Goal: Complete application form: Complete application form

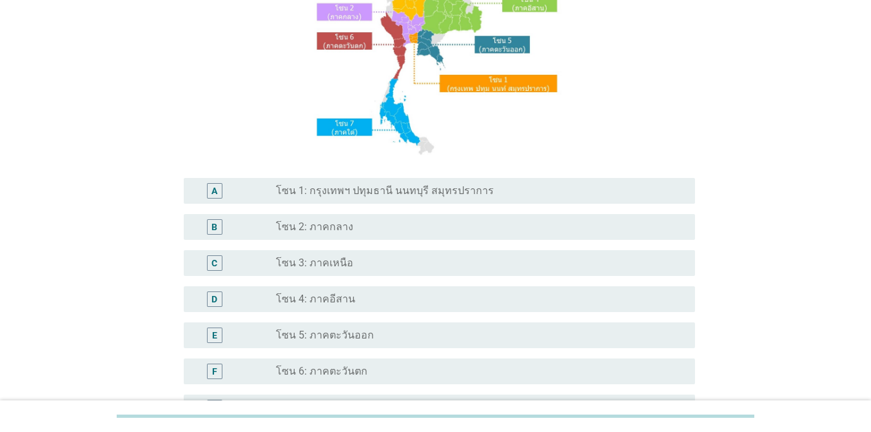
scroll to position [193, 0]
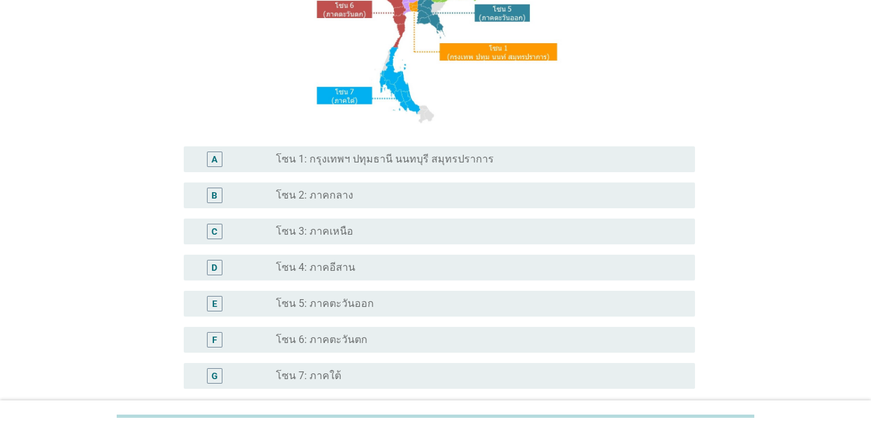
click at [359, 340] on label "โซน 6: ภาคตะวันตก" at bounding box center [322, 339] width 92 height 13
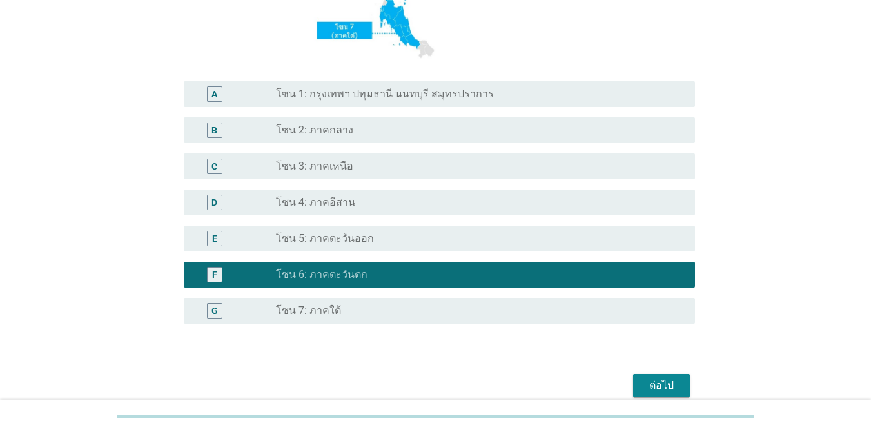
scroll to position [316, 0]
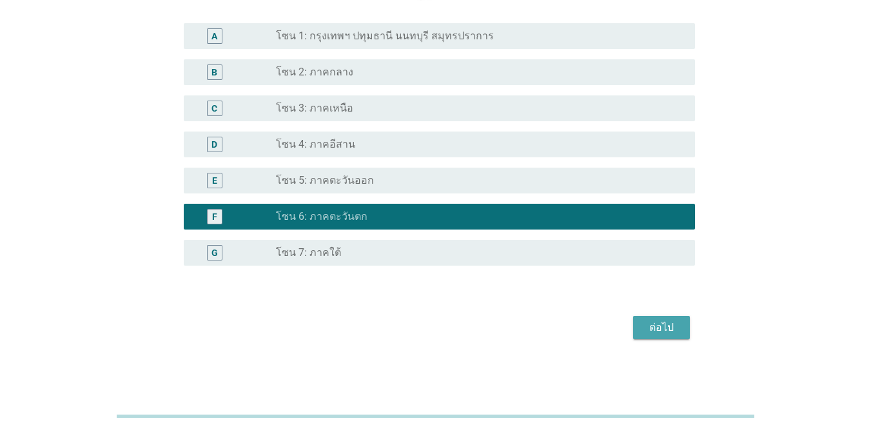
click at [634, 325] on div "ต่อไป" at bounding box center [661, 327] width 36 height 15
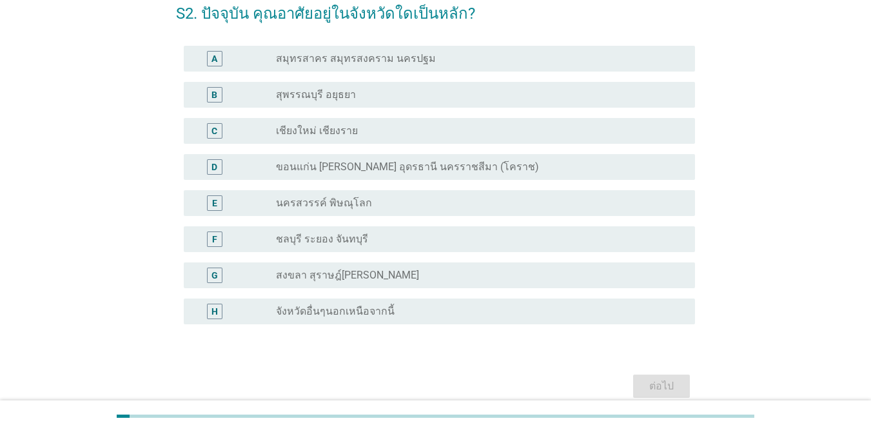
scroll to position [126, 0]
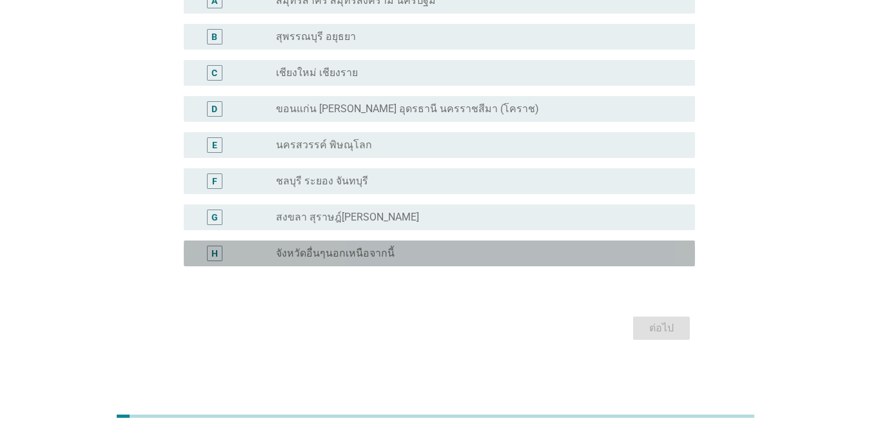
click at [356, 251] on label "จังหวัดอื่นๆนอกเหนือจากนี้" at bounding box center [335, 253] width 119 height 13
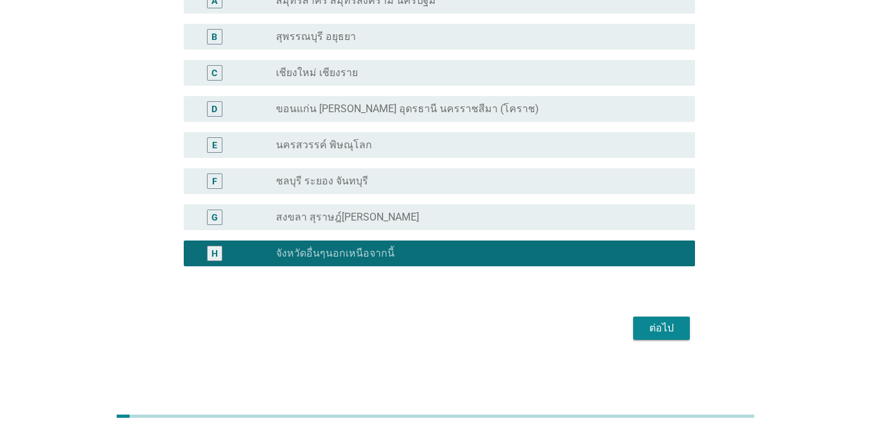
click at [634, 332] on div "ต่อไป" at bounding box center [661, 327] width 36 height 15
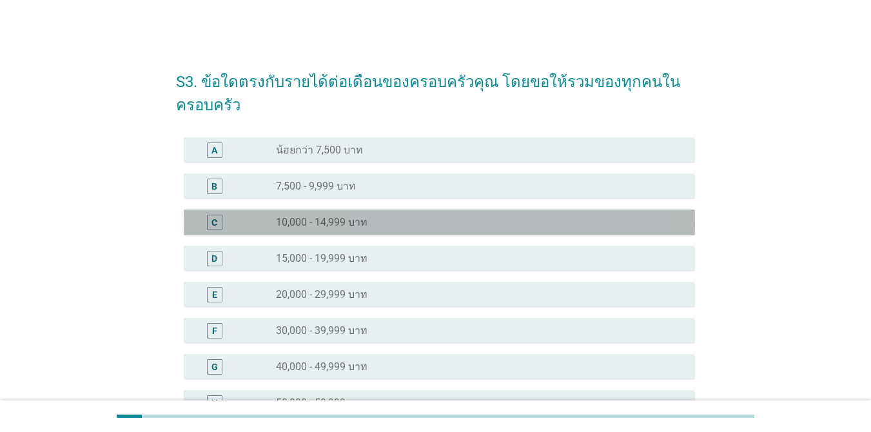
click at [340, 222] on label "10,000 - 14,999 บาท" at bounding box center [322, 222] width 92 height 13
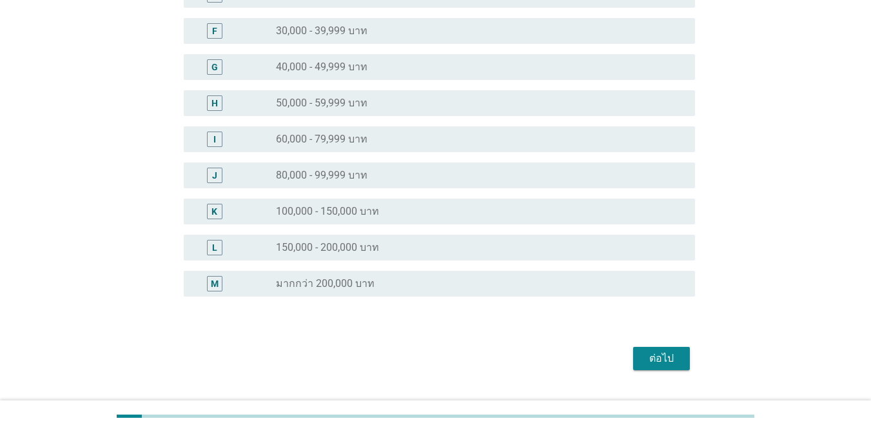
scroll to position [322, 0]
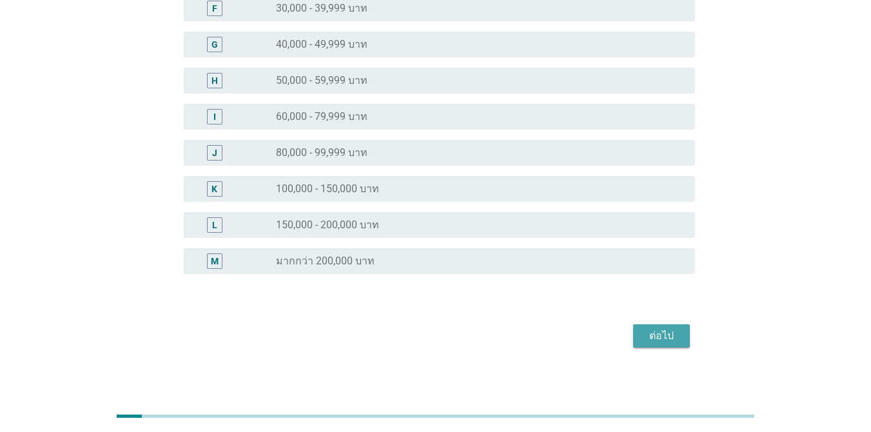
click at [634, 339] on div "ต่อไป" at bounding box center [661, 335] width 36 height 15
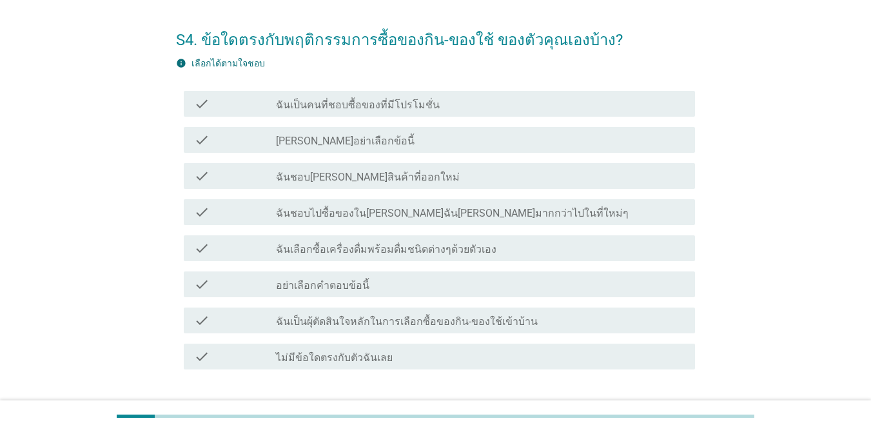
scroll to position [64, 0]
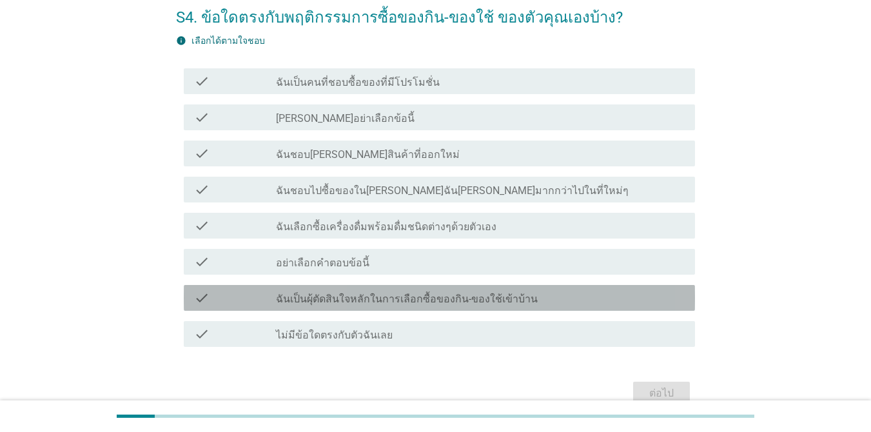
click at [354, 294] on label "ฉันเป็นผุ้ตัดสินใจหลักในการเลือกซื้อของกิน-ของใช้เข้าบ้าน" at bounding box center [407, 299] width 262 height 13
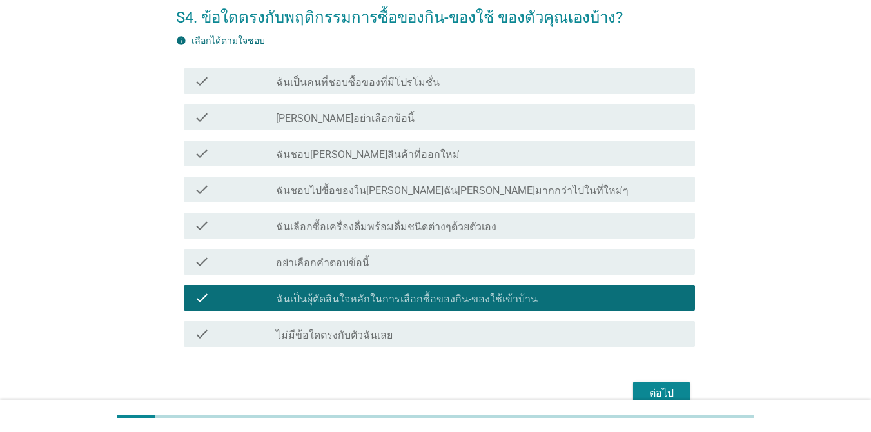
click at [634, 391] on button "ต่อไป" at bounding box center [661, 393] width 57 height 23
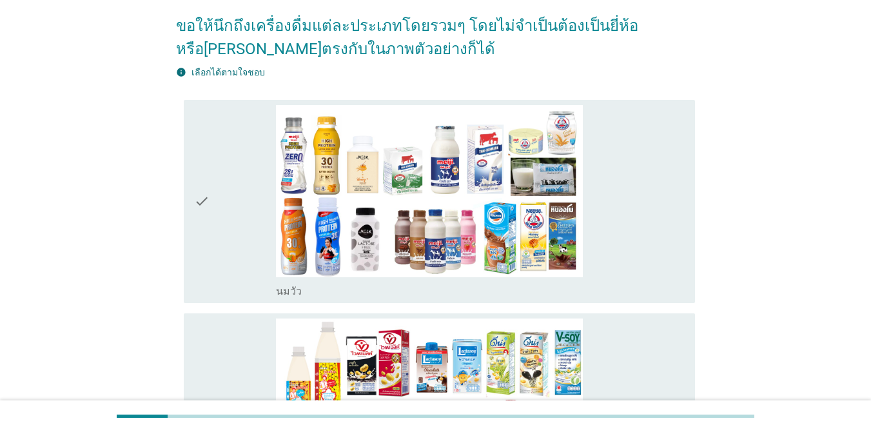
scroll to position [129, 0]
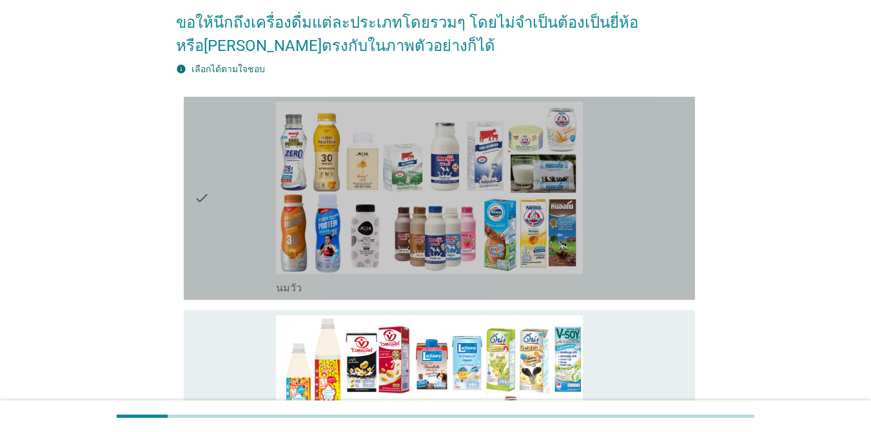
click at [251, 184] on div "check" at bounding box center [235, 198] width 82 height 193
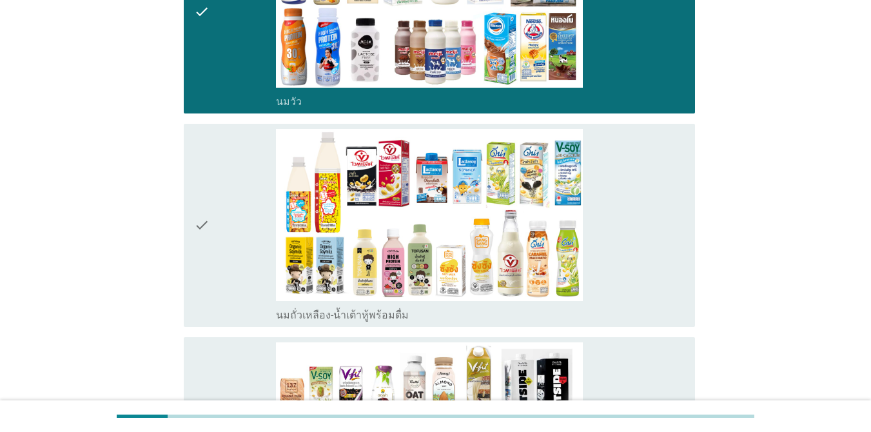
scroll to position [322, 0]
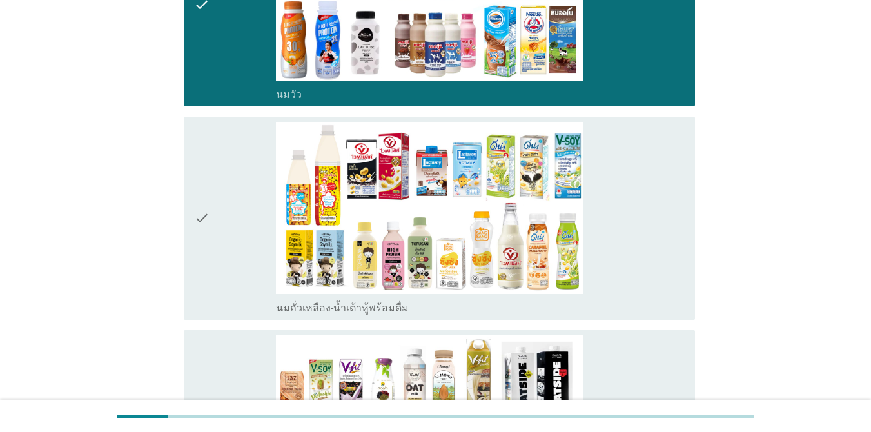
click at [253, 189] on div "check" at bounding box center [235, 218] width 82 height 193
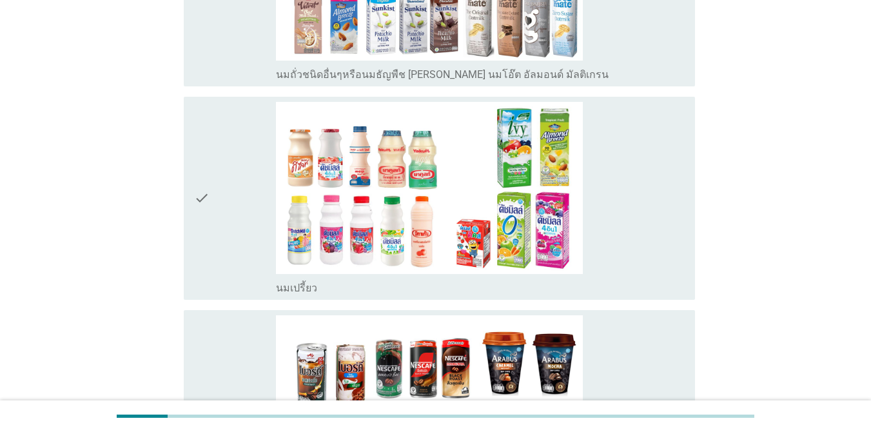
scroll to position [773, 0]
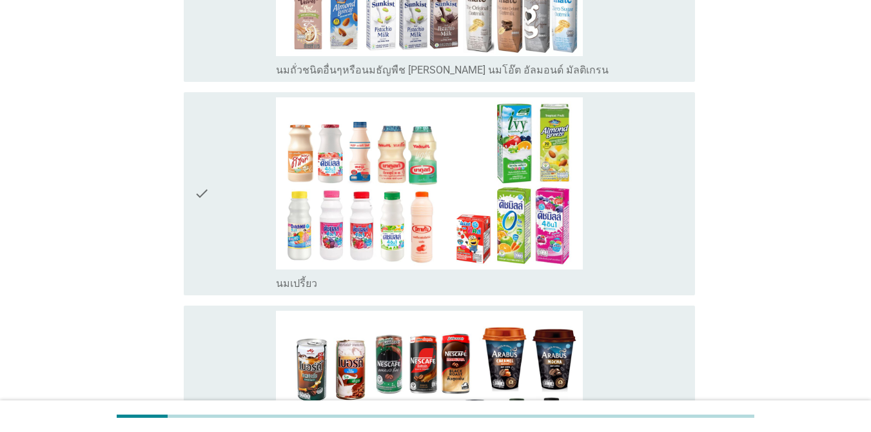
click at [248, 155] on div "check" at bounding box center [235, 193] width 82 height 193
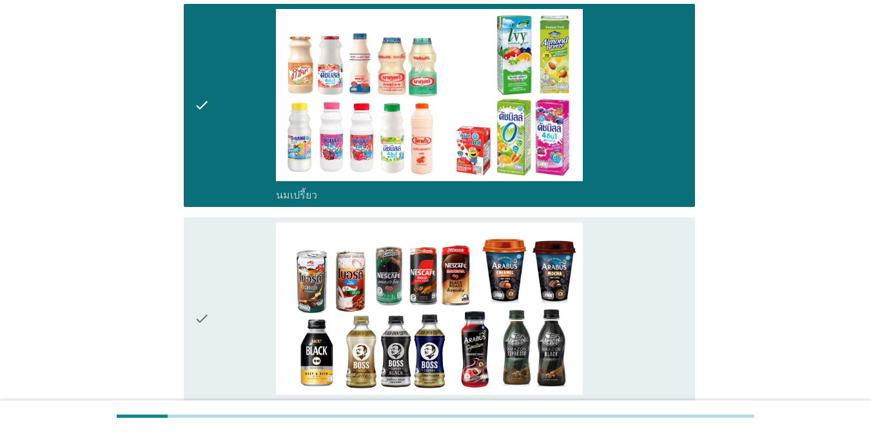
scroll to position [1031, 0]
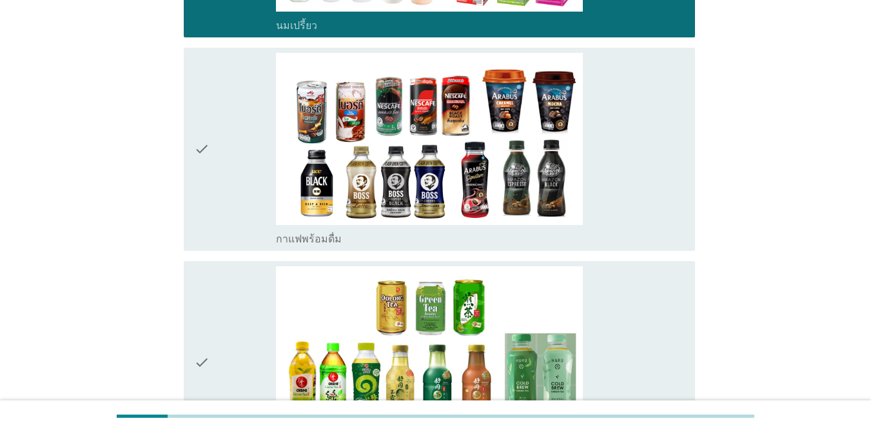
click at [247, 142] on div "check" at bounding box center [235, 149] width 82 height 193
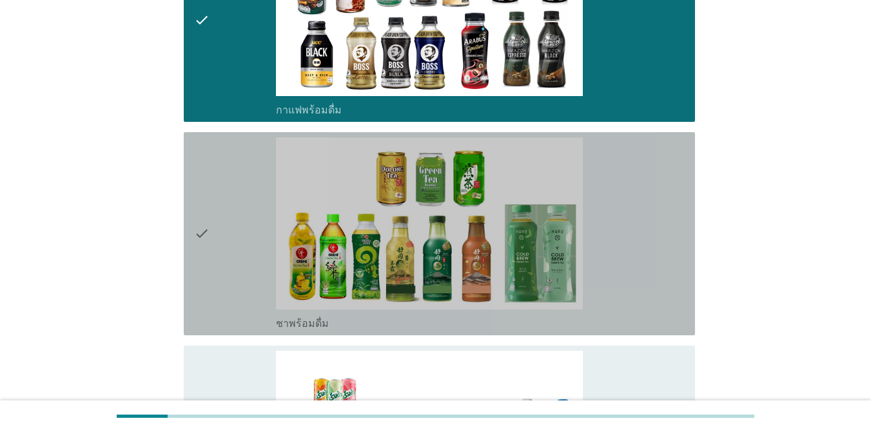
click at [242, 166] on div "check" at bounding box center [235, 233] width 82 height 193
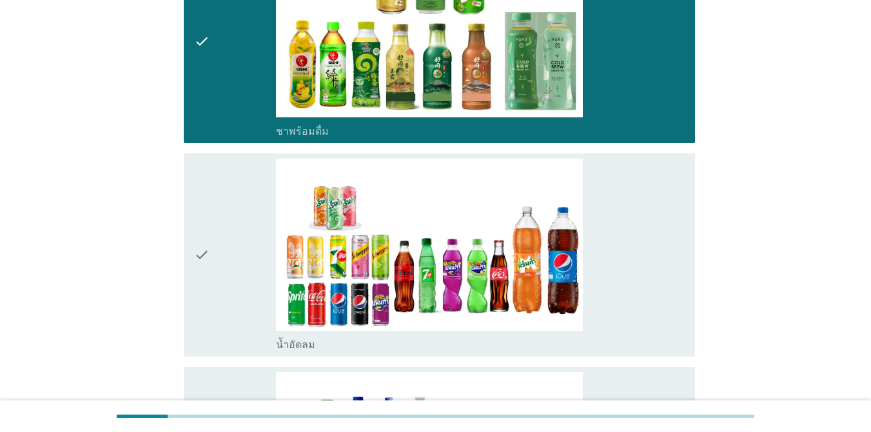
scroll to position [1353, 0]
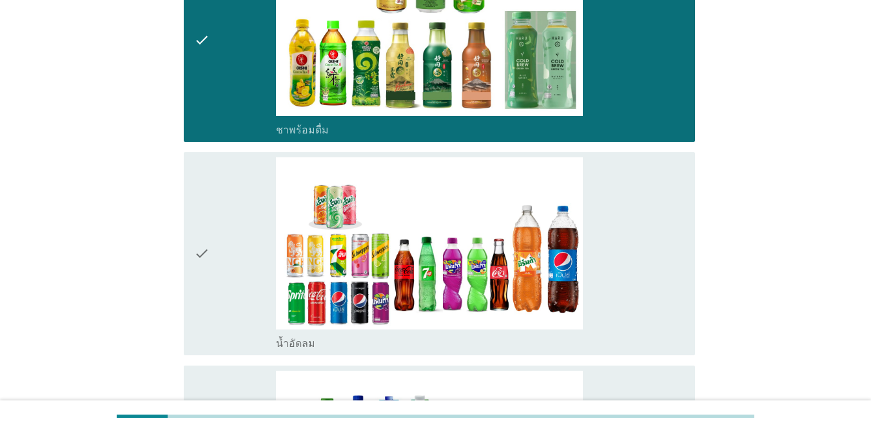
click at [241, 208] on div "check" at bounding box center [235, 253] width 82 height 193
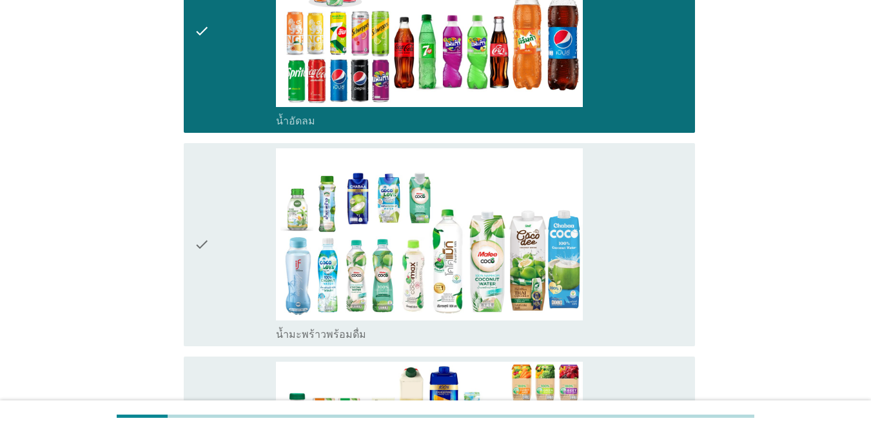
scroll to position [1611, 0]
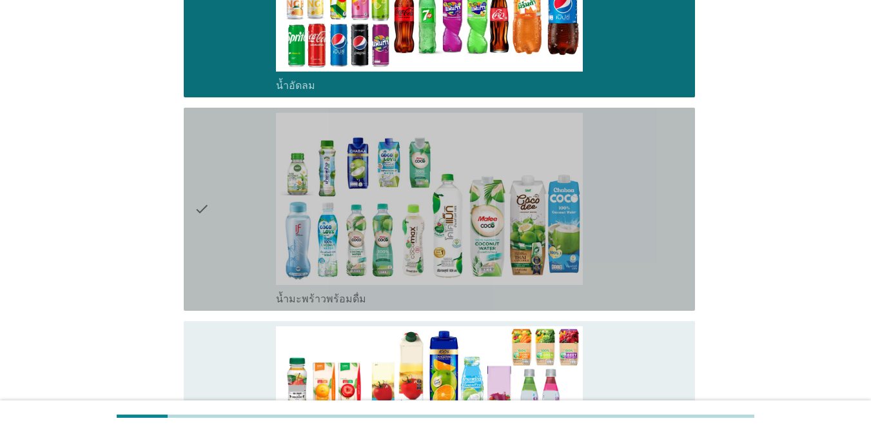
click at [244, 189] on div "check" at bounding box center [235, 209] width 82 height 193
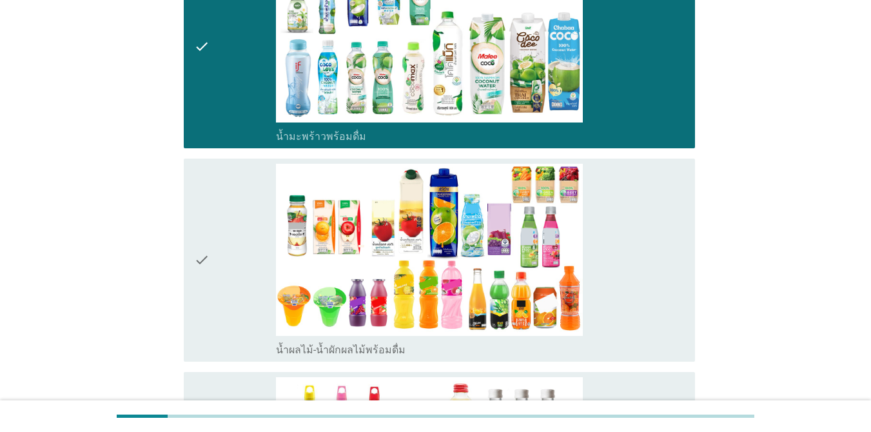
scroll to position [1805, 0]
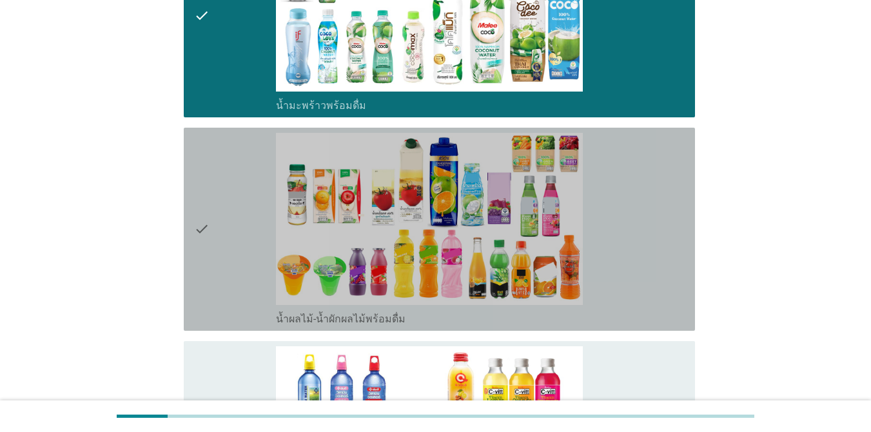
click at [244, 188] on div "check" at bounding box center [235, 229] width 82 height 193
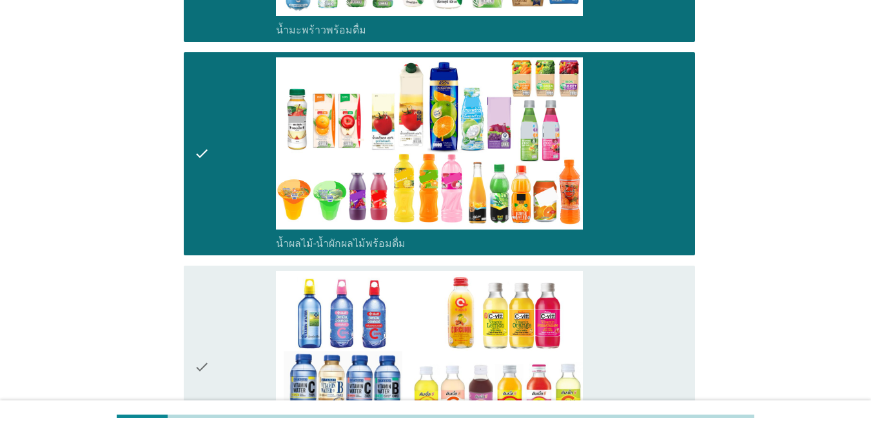
scroll to position [2062, 0]
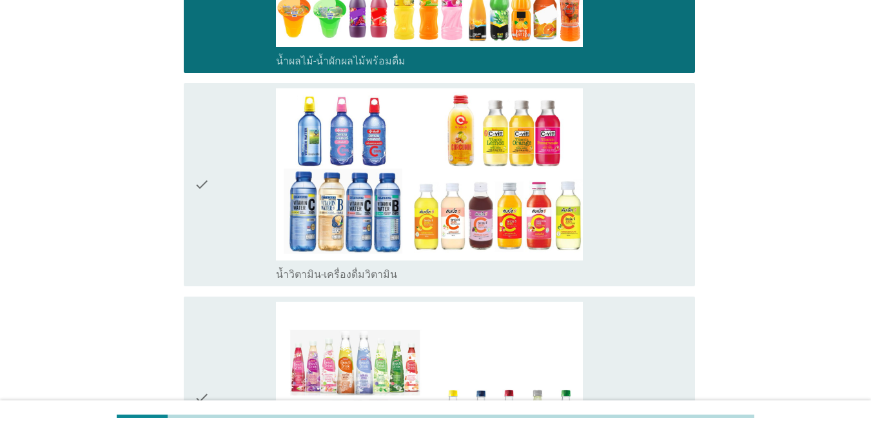
click at [244, 173] on div "check" at bounding box center [235, 184] width 82 height 193
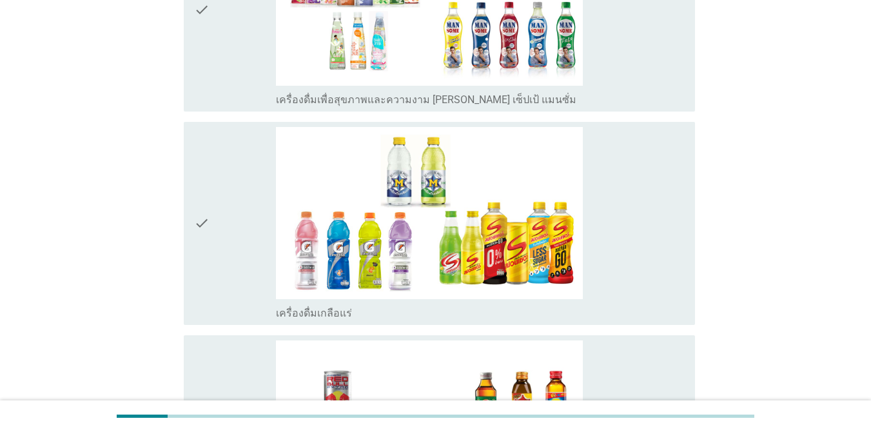
scroll to position [2513, 0]
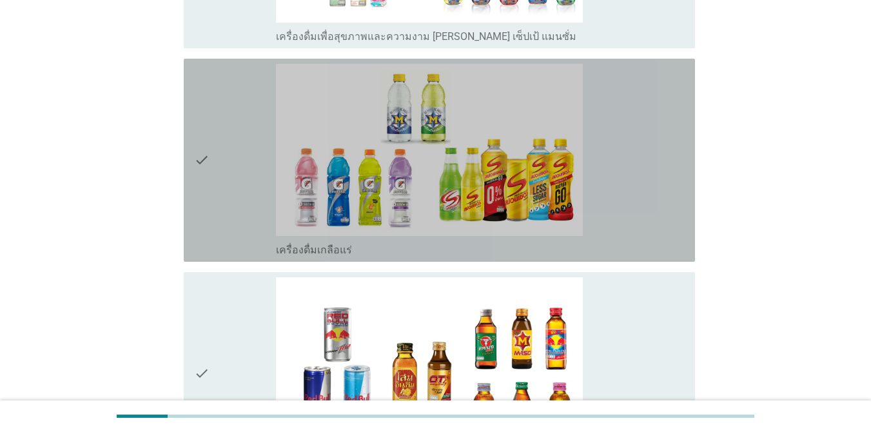
click at [257, 164] on div "check" at bounding box center [235, 160] width 82 height 193
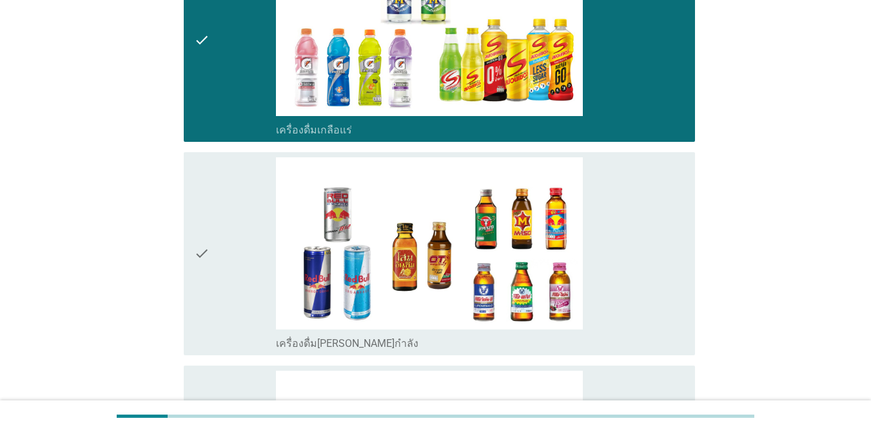
scroll to position [2642, 0]
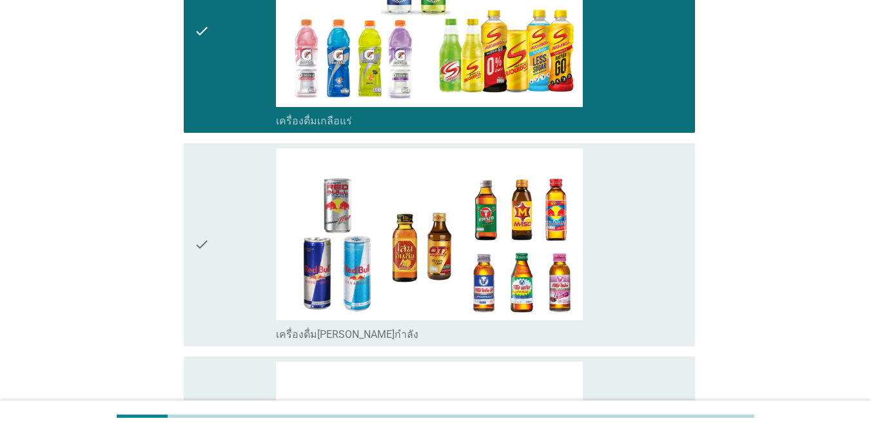
click at [239, 226] on div "check" at bounding box center [235, 244] width 82 height 193
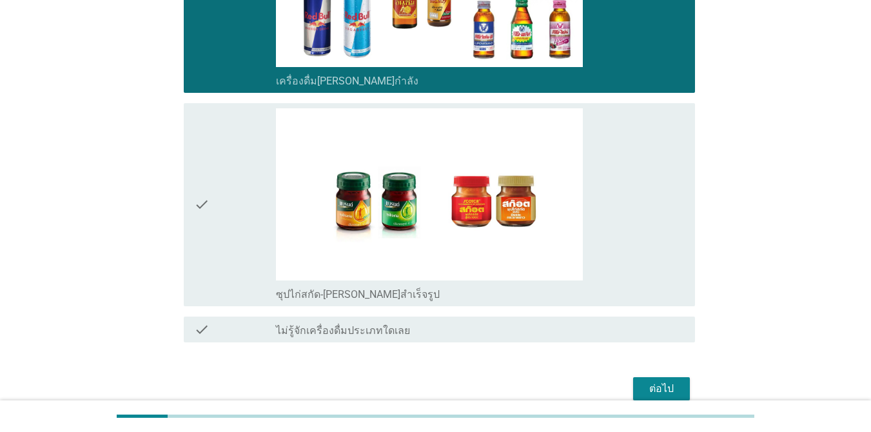
scroll to position [2900, 0]
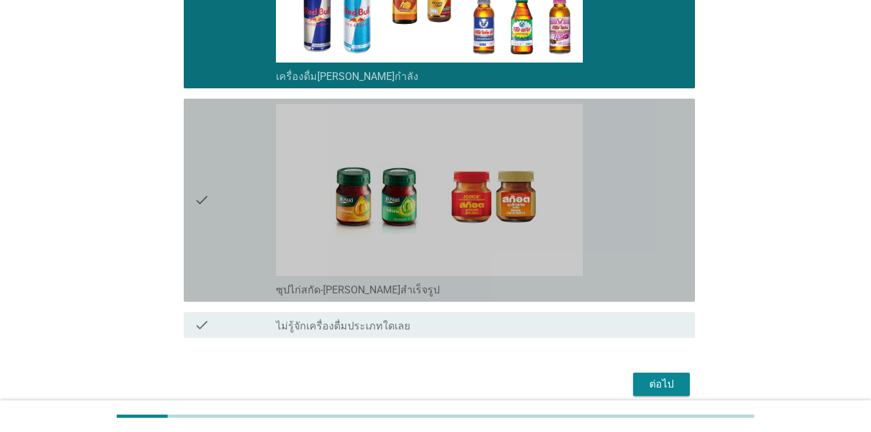
click at [253, 184] on div "check" at bounding box center [235, 200] width 82 height 193
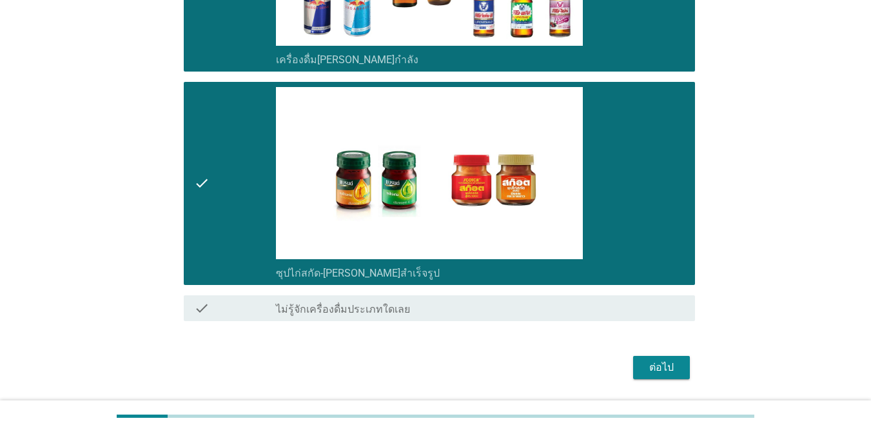
scroll to position [2933, 0]
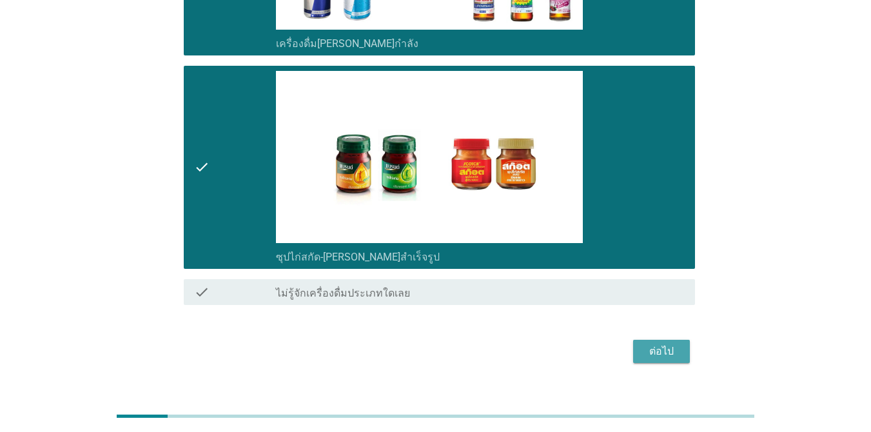
click at [634, 344] on div "ต่อไป" at bounding box center [661, 351] width 36 height 15
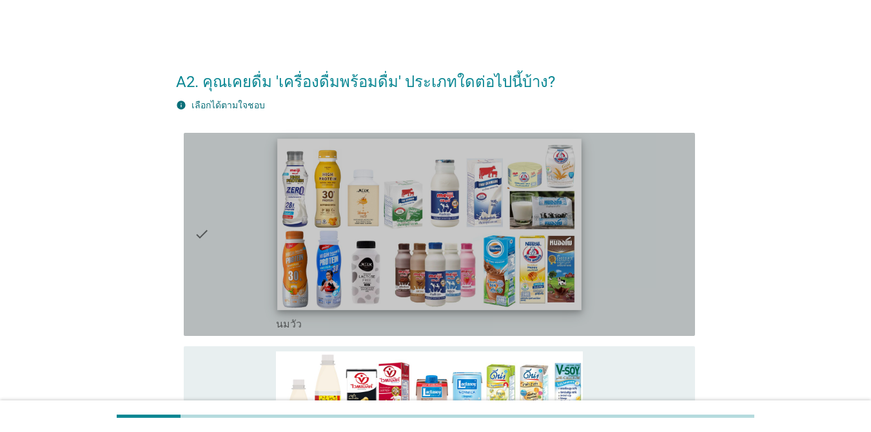
click at [433, 260] on img at bounding box center [429, 224] width 304 height 171
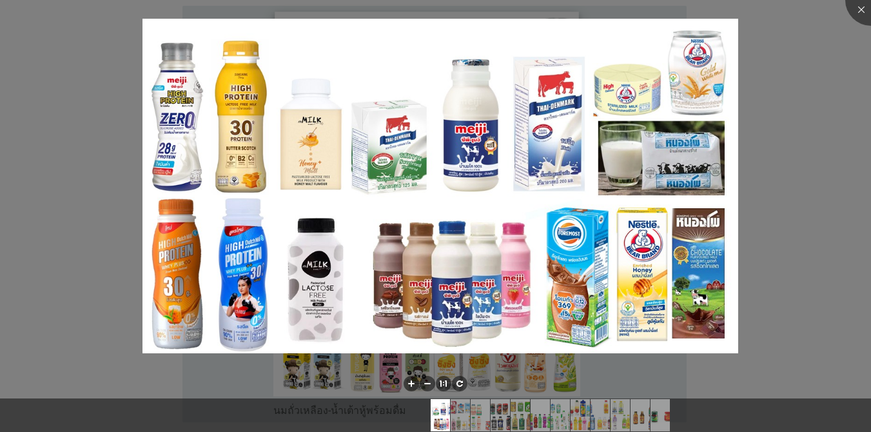
scroll to position [193, 0]
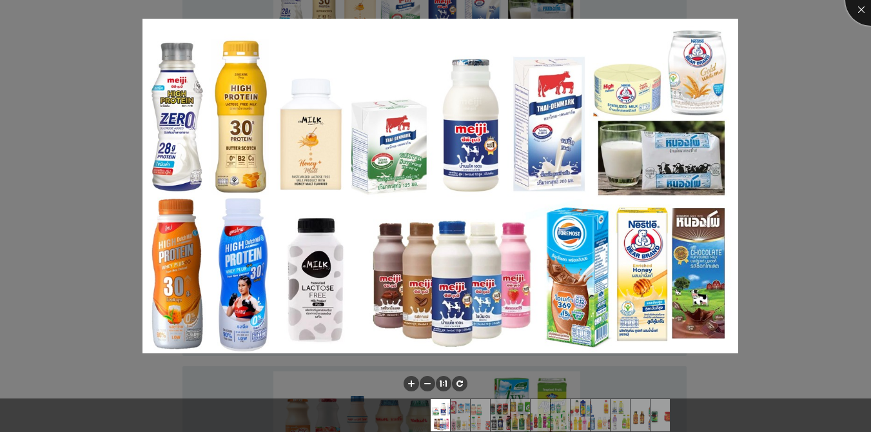
click at [634, 6] on div at bounding box center [871, 0] width 52 height 52
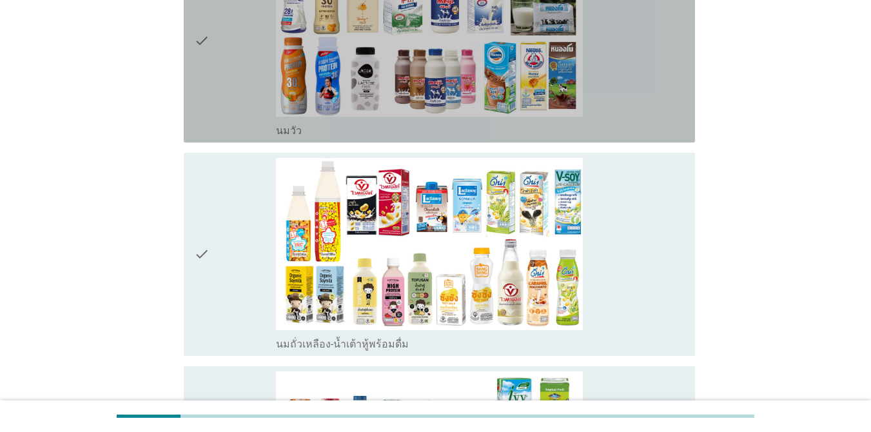
click at [227, 86] on div "check" at bounding box center [235, 41] width 82 height 193
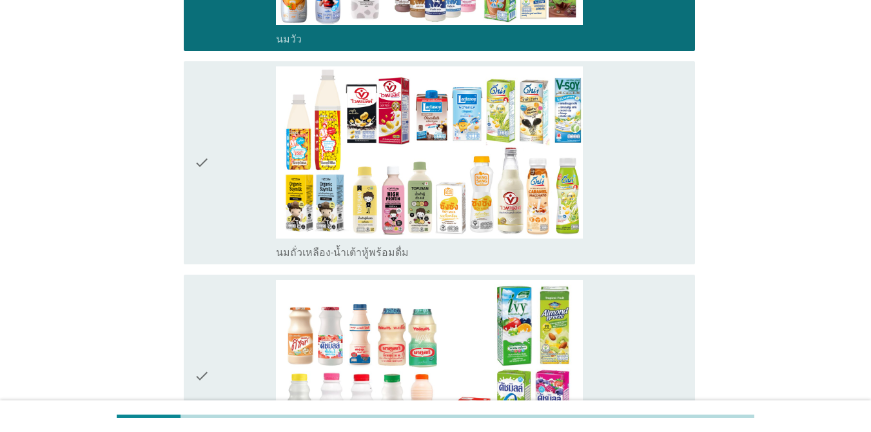
scroll to position [322, 0]
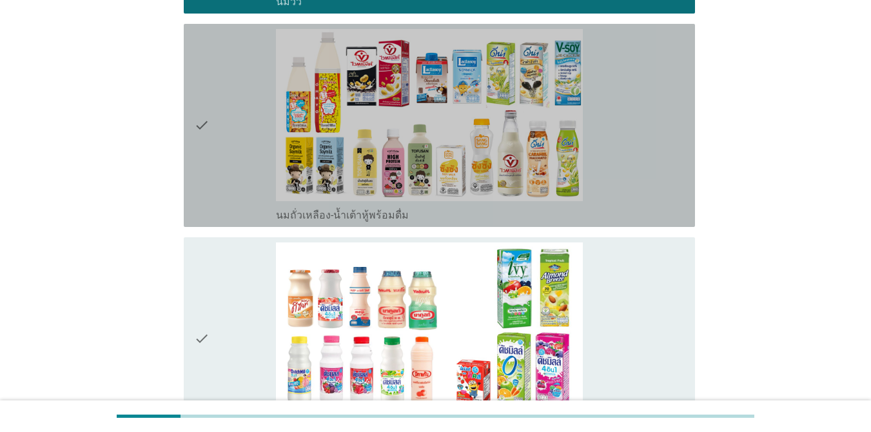
click at [226, 106] on div "check" at bounding box center [235, 125] width 82 height 193
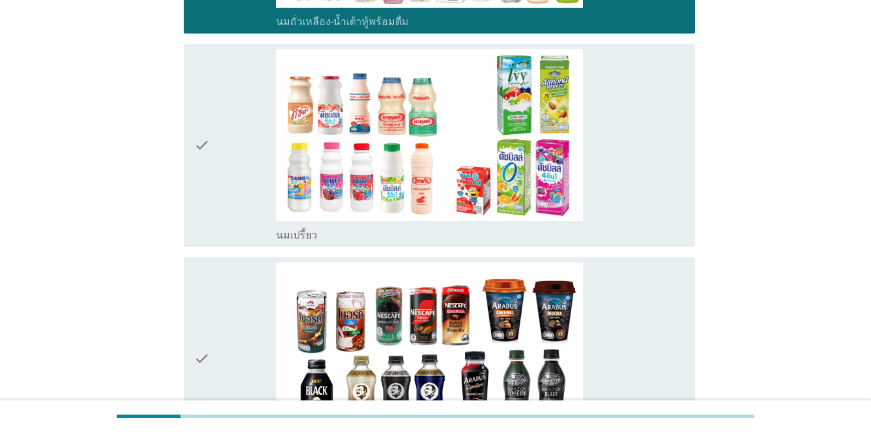
click at [227, 140] on div "check" at bounding box center [235, 145] width 82 height 193
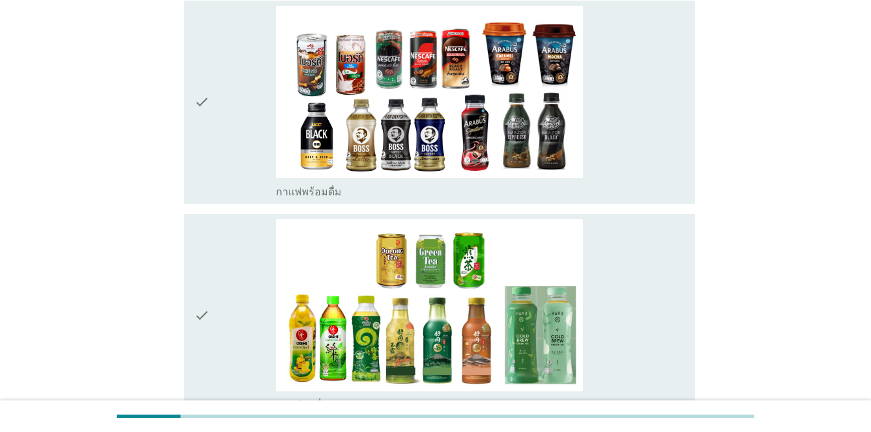
scroll to position [773, 0]
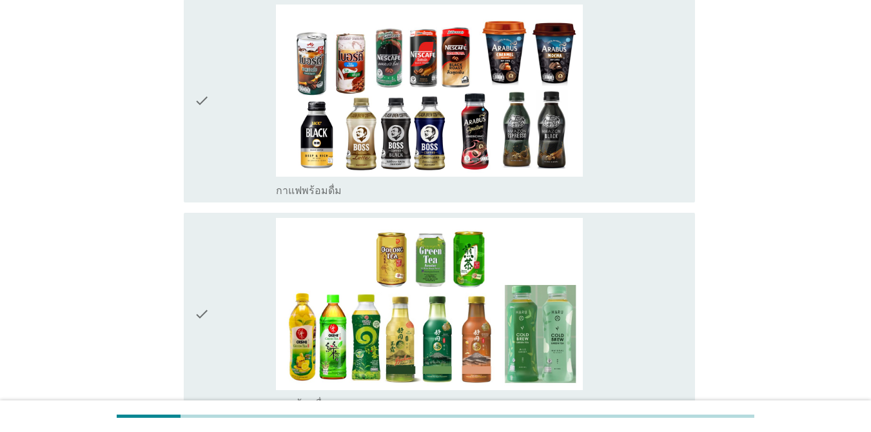
click at [247, 124] on div "check" at bounding box center [235, 101] width 82 height 193
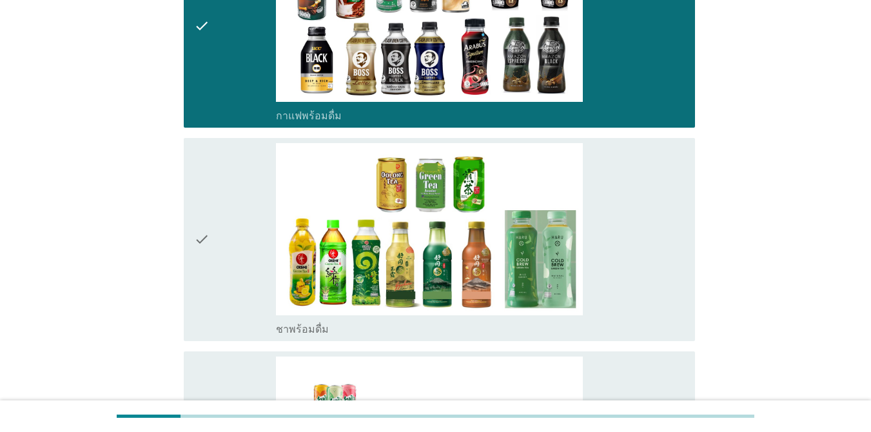
scroll to position [1031, 0]
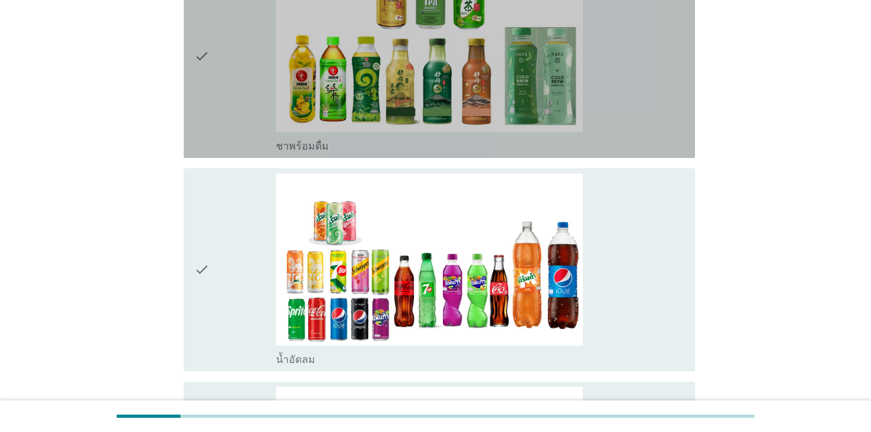
click at [253, 93] on div "check" at bounding box center [235, 56] width 82 height 193
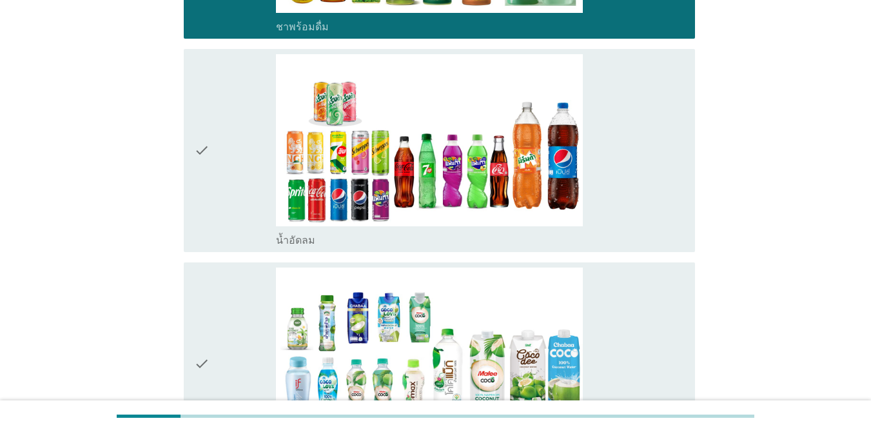
scroll to position [1160, 0]
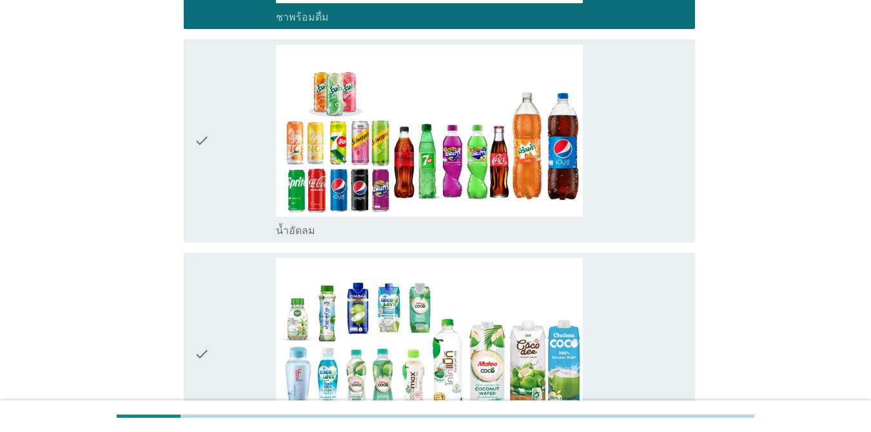
click at [253, 152] on div "check" at bounding box center [235, 140] width 82 height 193
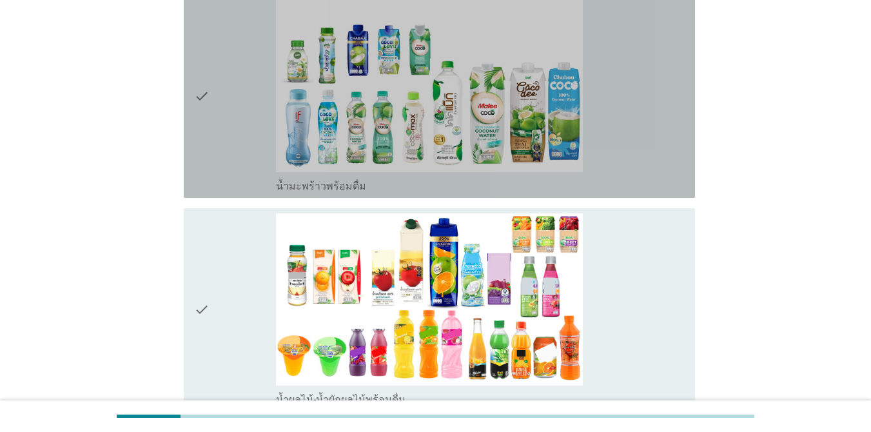
click at [260, 128] on div "check" at bounding box center [235, 96] width 82 height 193
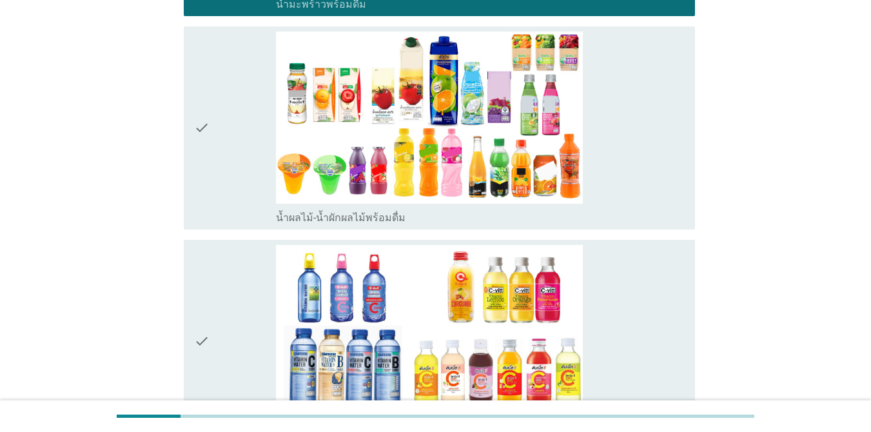
scroll to position [1611, 0]
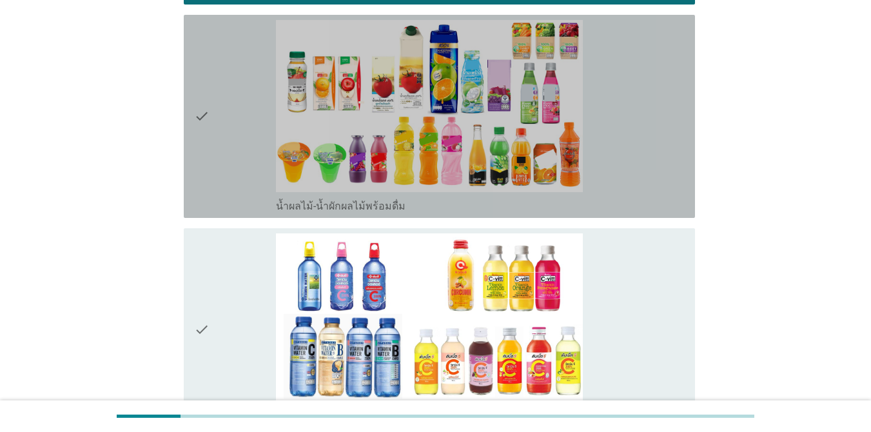
click at [248, 139] on div "check" at bounding box center [235, 116] width 82 height 193
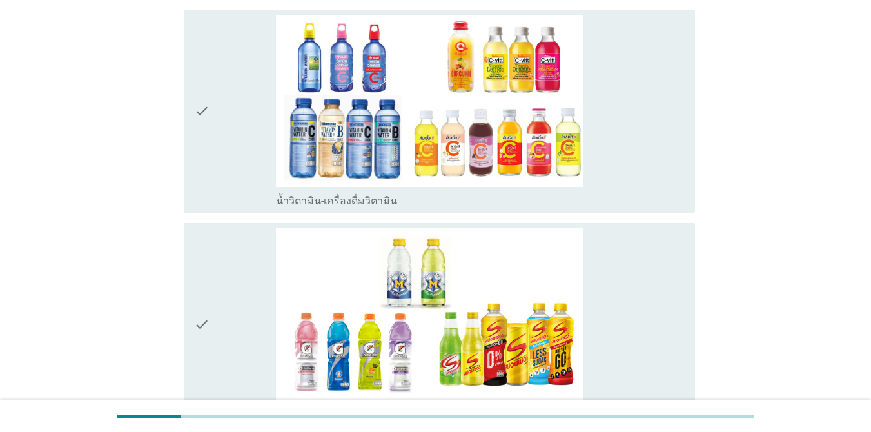
scroll to position [1869, 0]
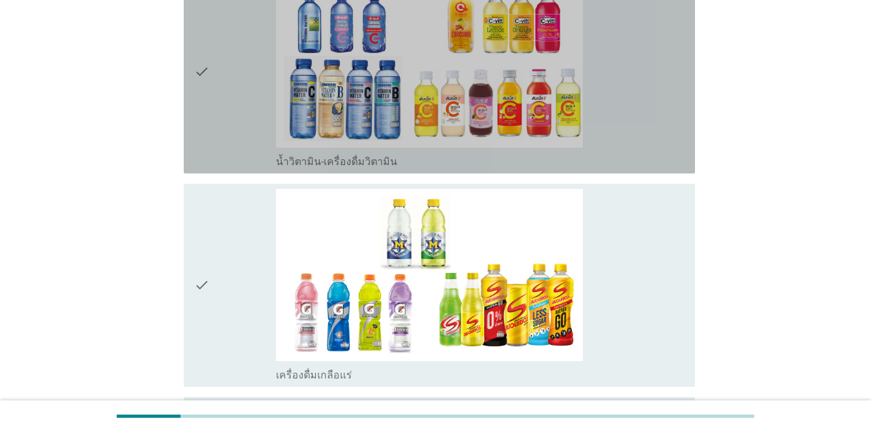
click at [248, 101] on div "check" at bounding box center [235, 72] width 82 height 193
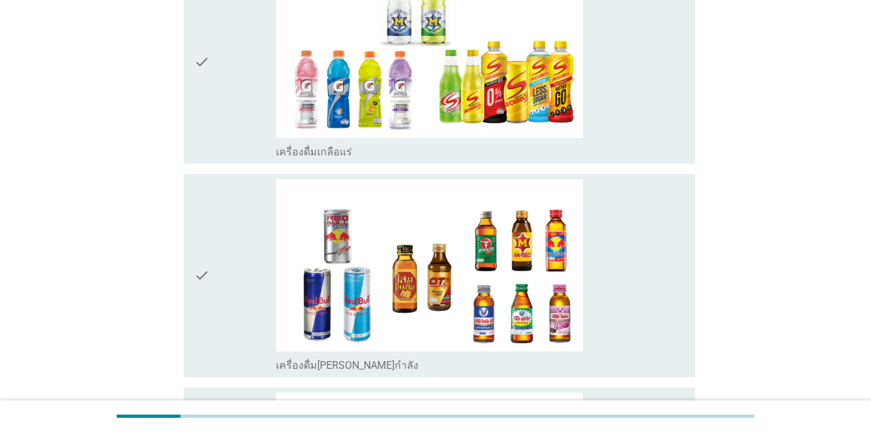
scroll to position [2127, 0]
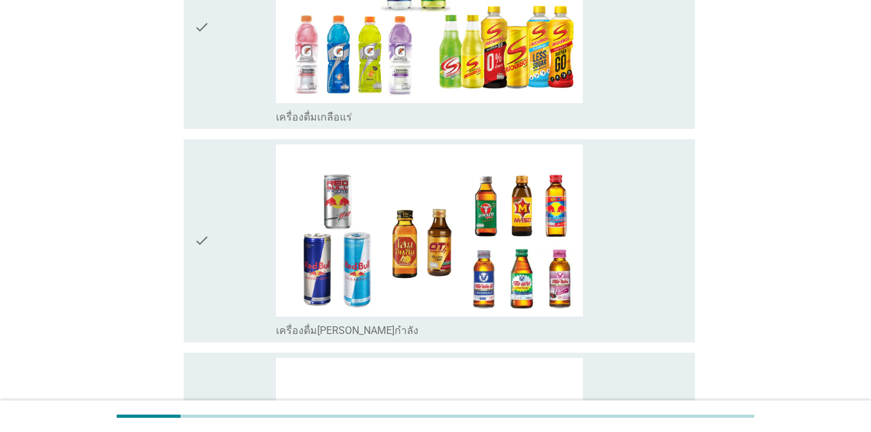
click at [248, 67] on div "check" at bounding box center [235, 27] width 82 height 193
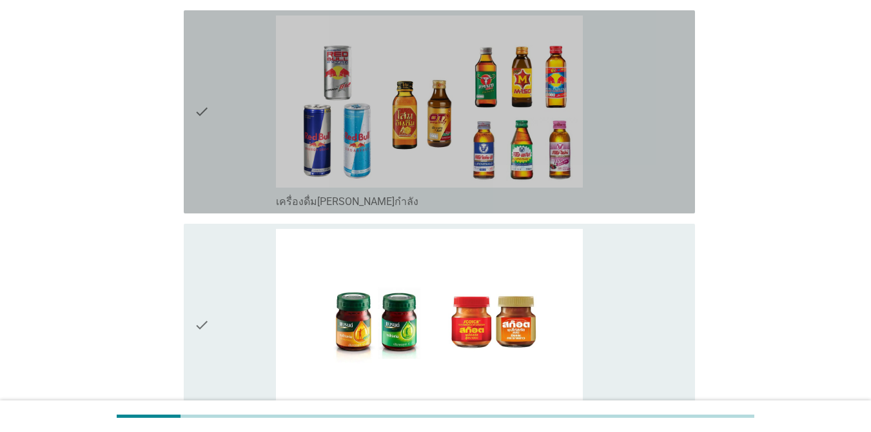
click at [245, 146] on div "check" at bounding box center [235, 111] width 82 height 193
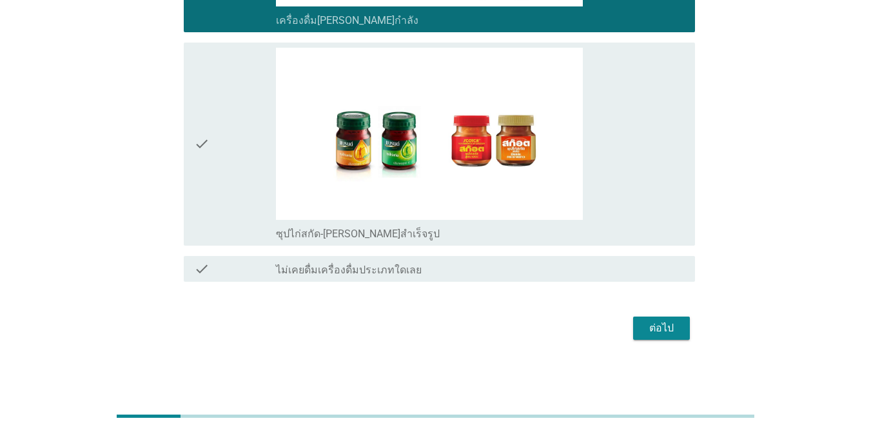
click at [248, 160] on div "check" at bounding box center [235, 144] width 82 height 193
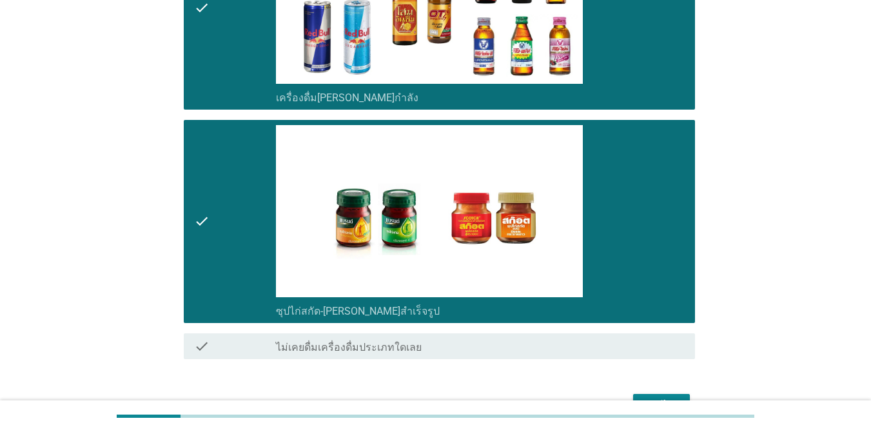
scroll to position [2437, 0]
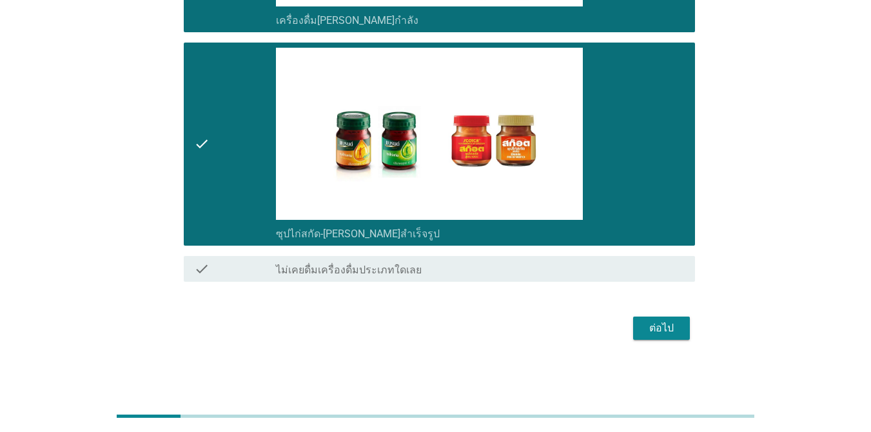
click at [634, 326] on div "ต่อไป" at bounding box center [661, 327] width 36 height 15
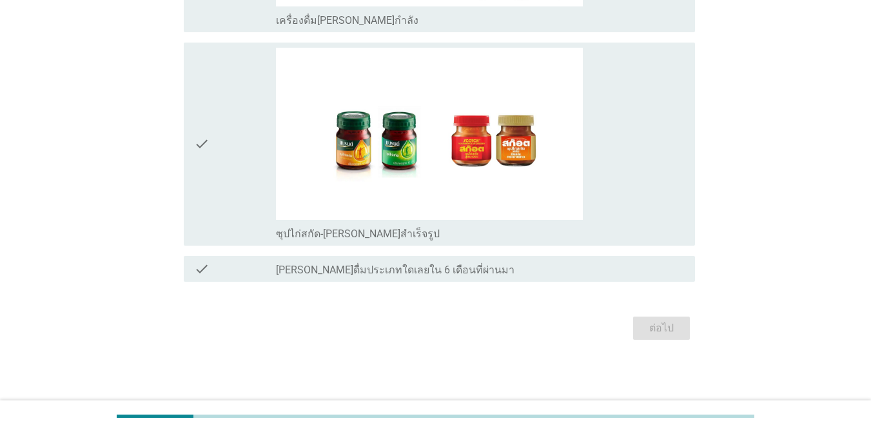
scroll to position [0, 0]
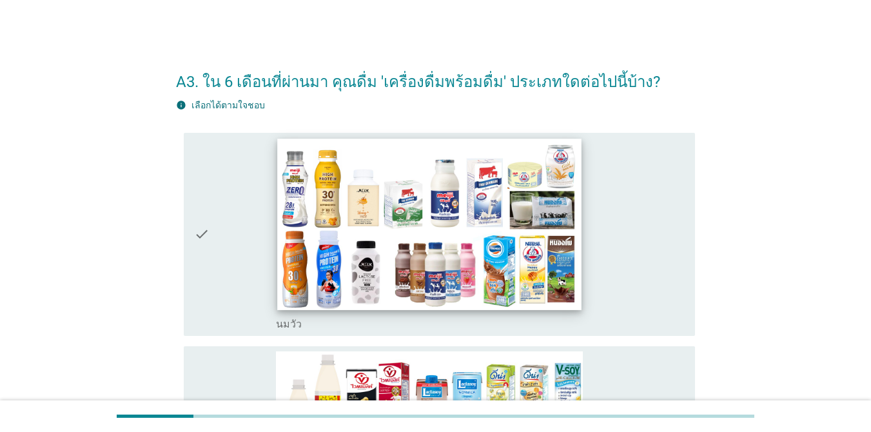
click at [461, 237] on img at bounding box center [429, 224] width 304 height 171
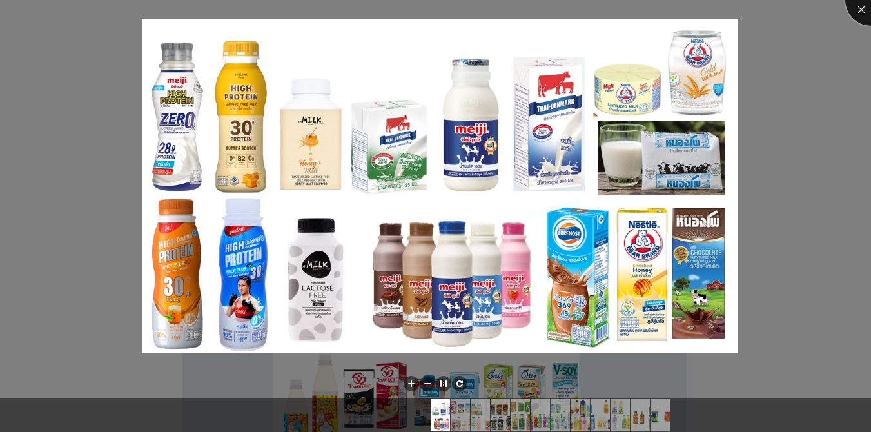
click at [634, 14] on div at bounding box center [871, 0] width 52 height 52
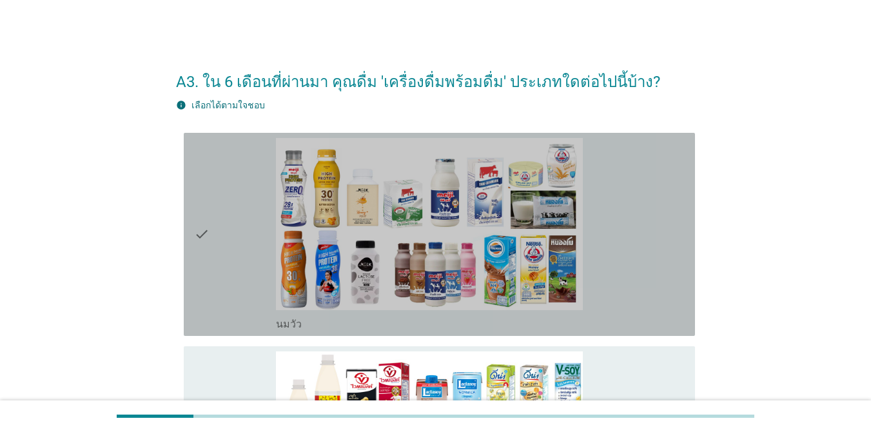
click at [250, 193] on div "check" at bounding box center [235, 234] width 82 height 193
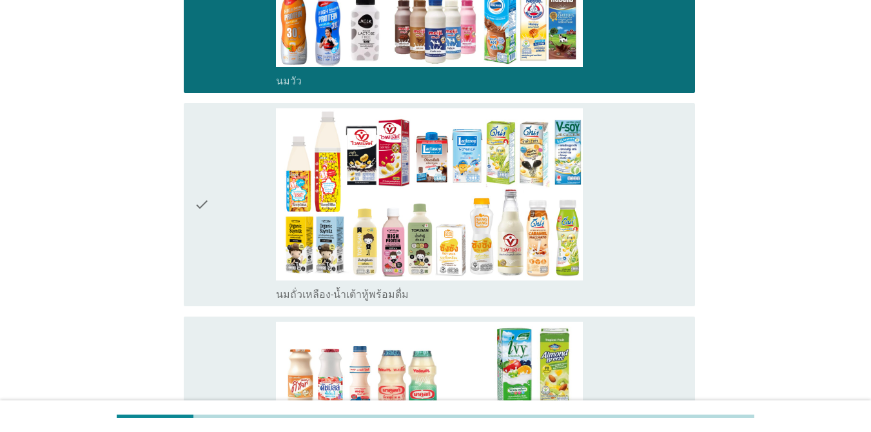
scroll to position [258, 0]
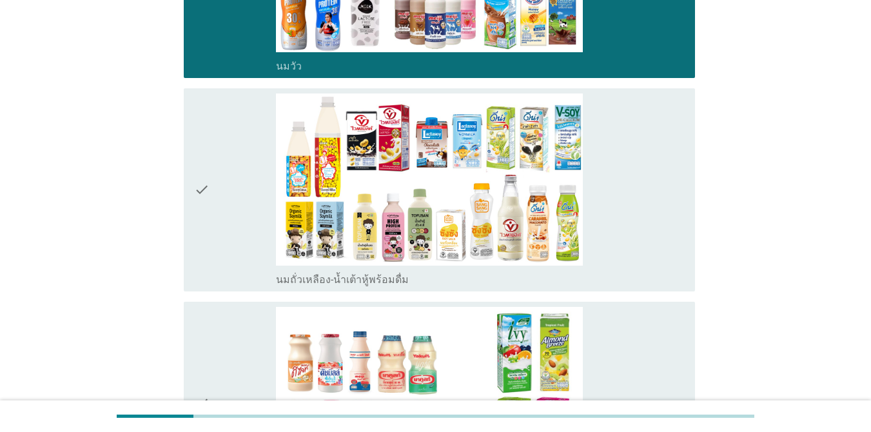
click at [252, 186] on div "check" at bounding box center [235, 189] width 82 height 193
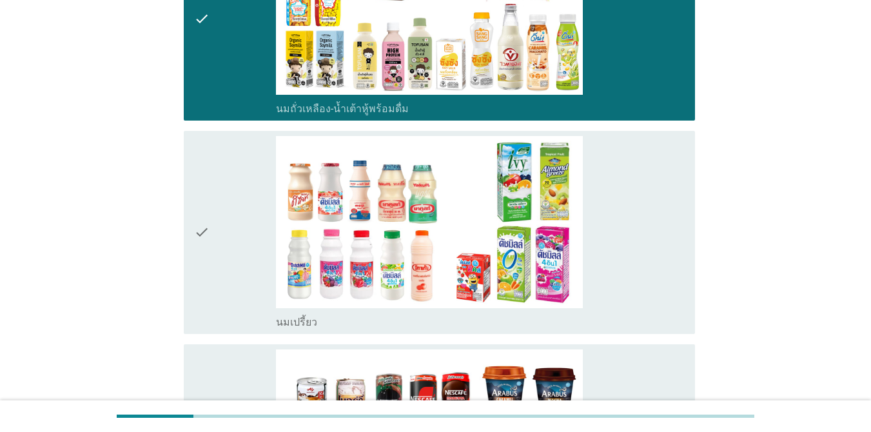
scroll to position [451, 0]
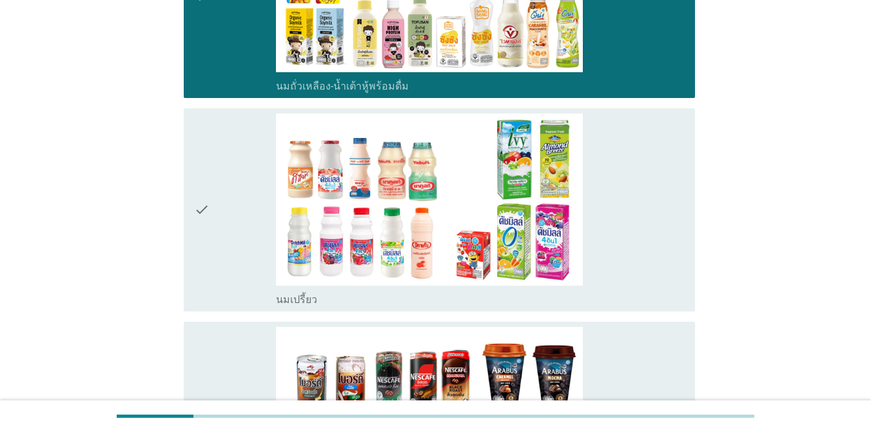
click at [263, 192] on div "check" at bounding box center [235, 209] width 82 height 193
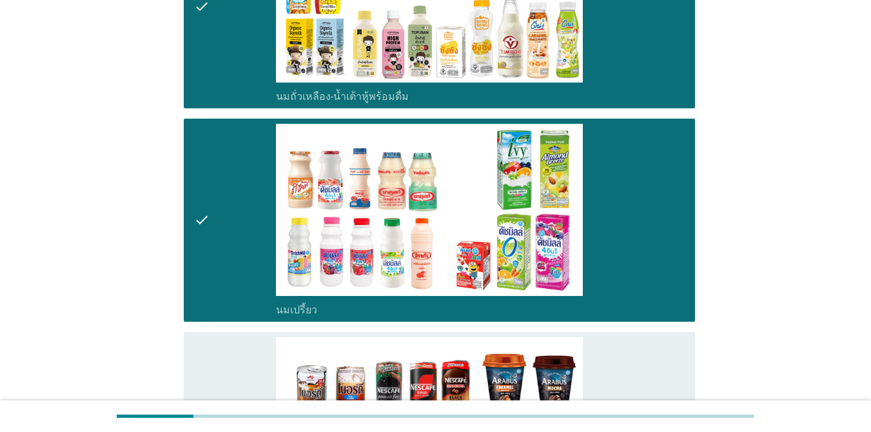
scroll to position [322, 0]
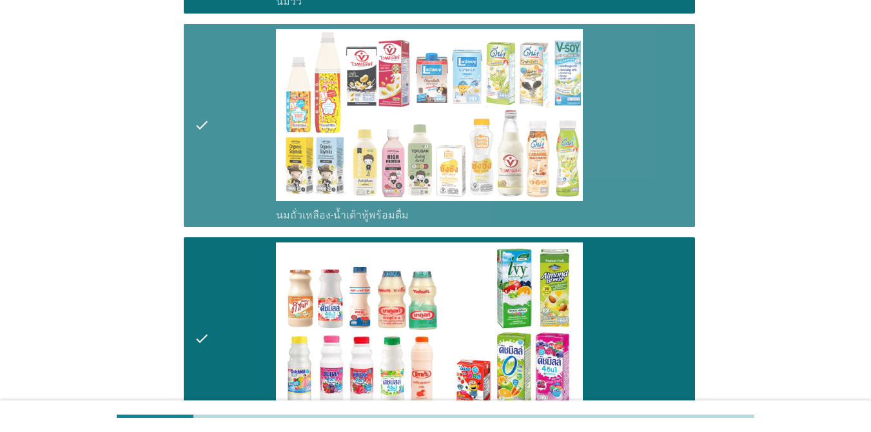
click at [272, 145] on div "check" at bounding box center [235, 125] width 82 height 193
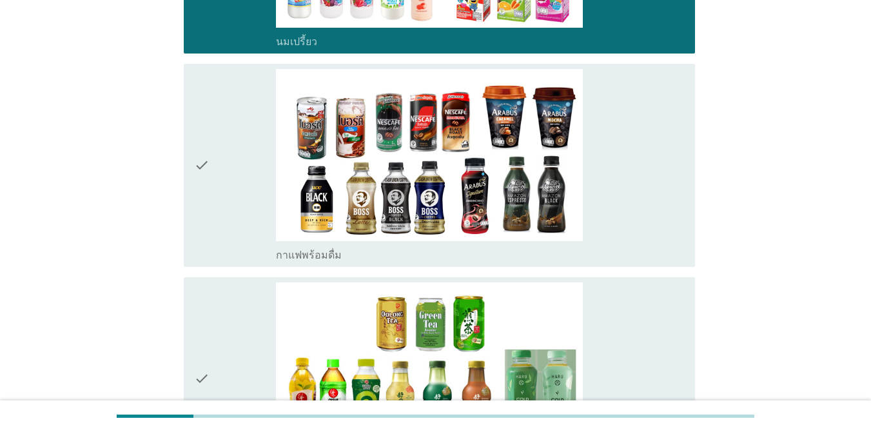
scroll to position [773, 0]
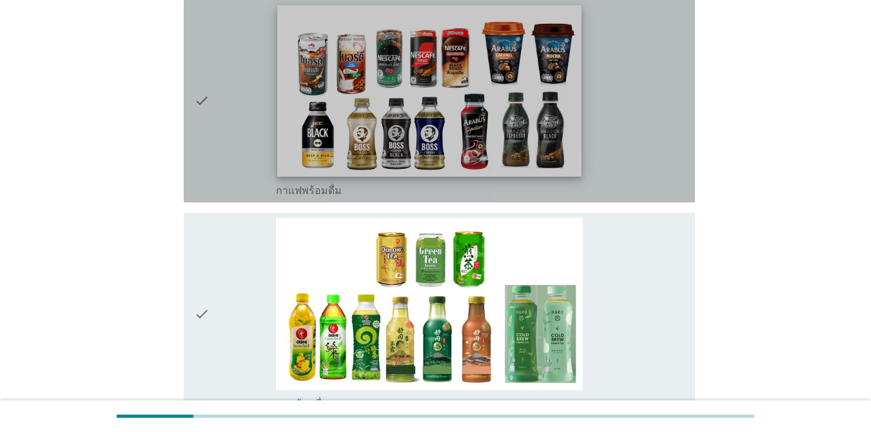
click at [316, 97] on img at bounding box center [429, 90] width 304 height 171
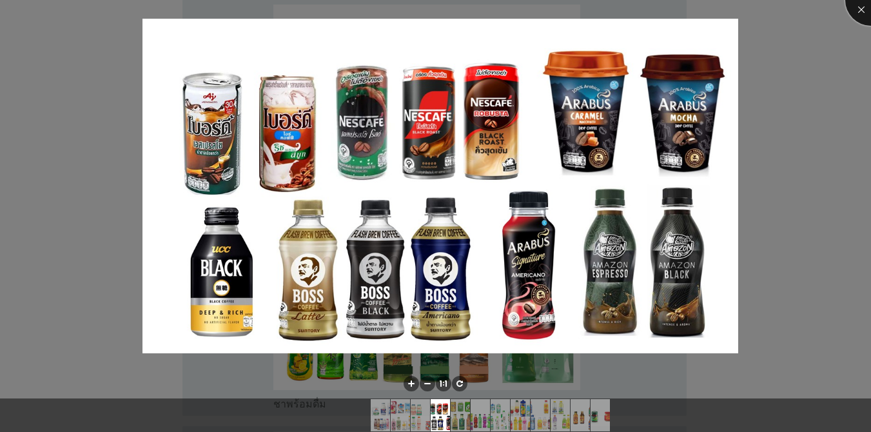
click at [634, 10] on div at bounding box center [871, 0] width 52 height 52
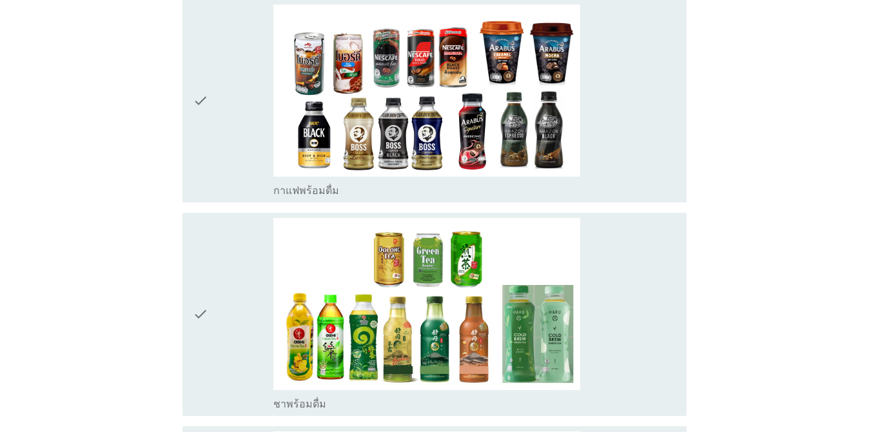
click at [249, 95] on div "check" at bounding box center [233, 101] width 81 height 193
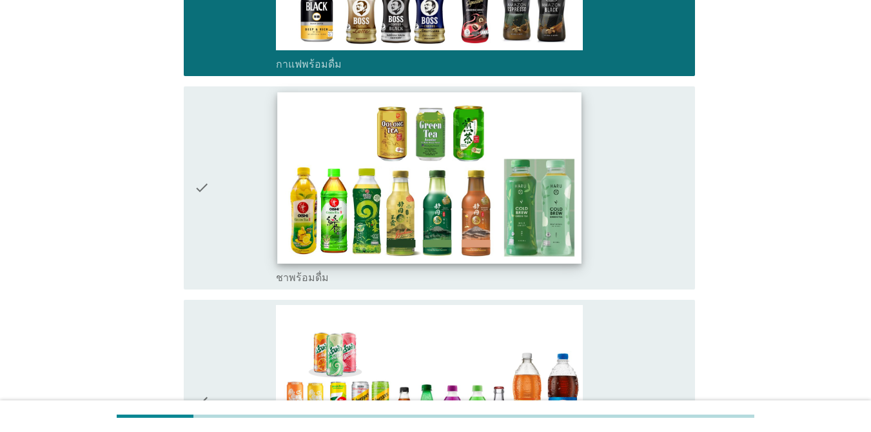
scroll to position [902, 0]
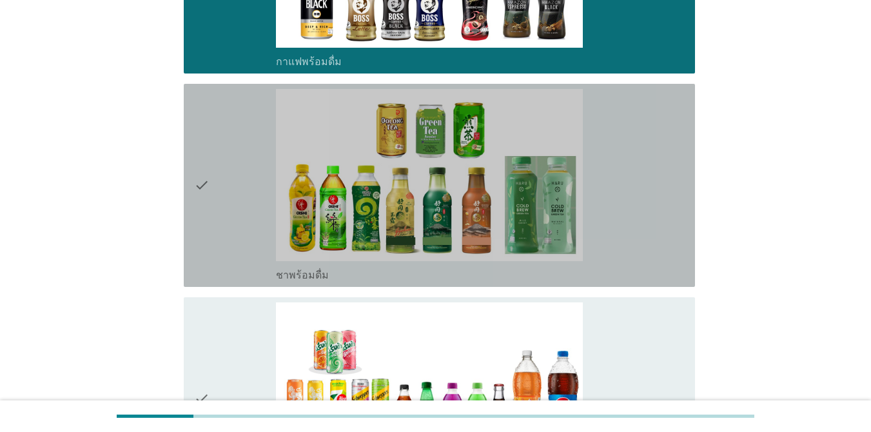
click at [263, 193] on div "check" at bounding box center [235, 185] width 82 height 193
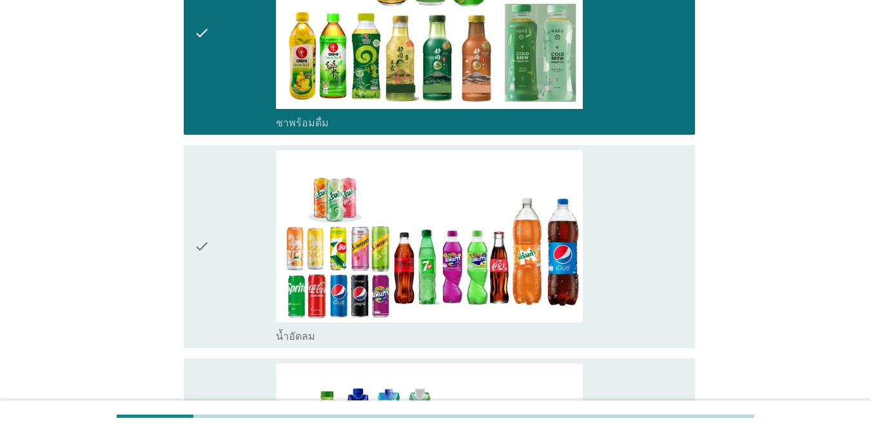
scroll to position [1225, 0]
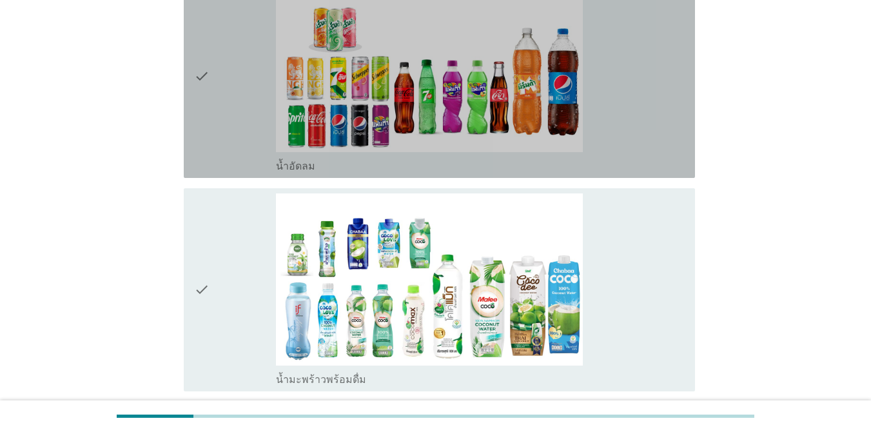
click at [271, 105] on div "check" at bounding box center [235, 76] width 82 height 193
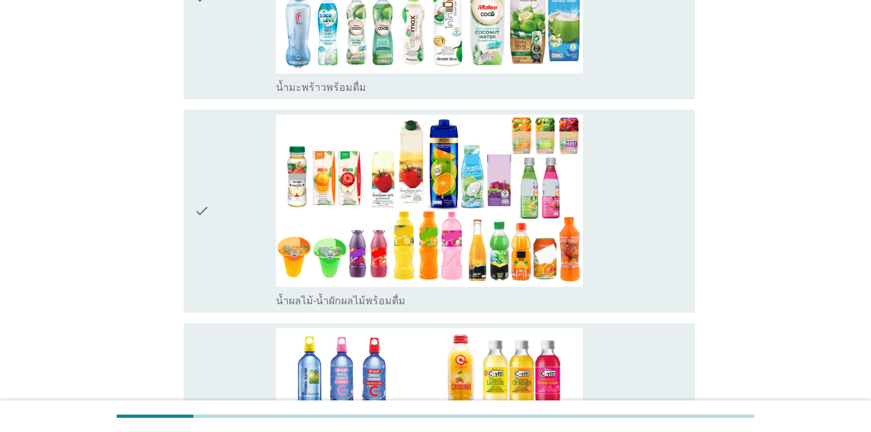
scroll to position [1547, 0]
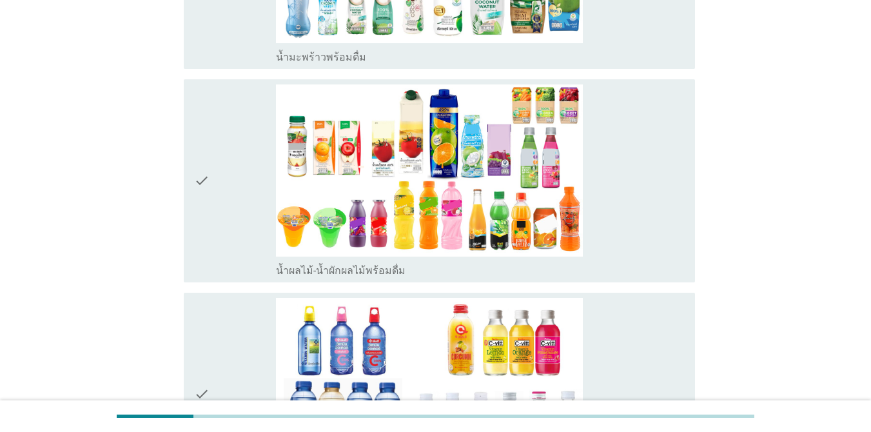
click at [259, 144] on div "check" at bounding box center [235, 180] width 82 height 193
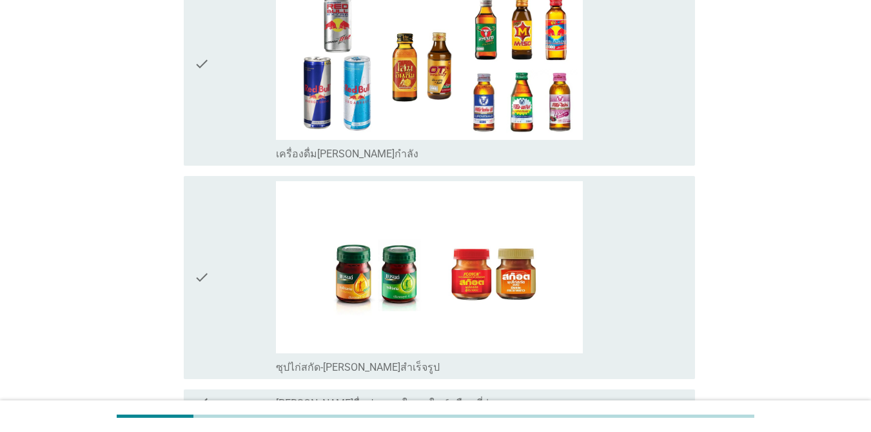
scroll to position [2385, 0]
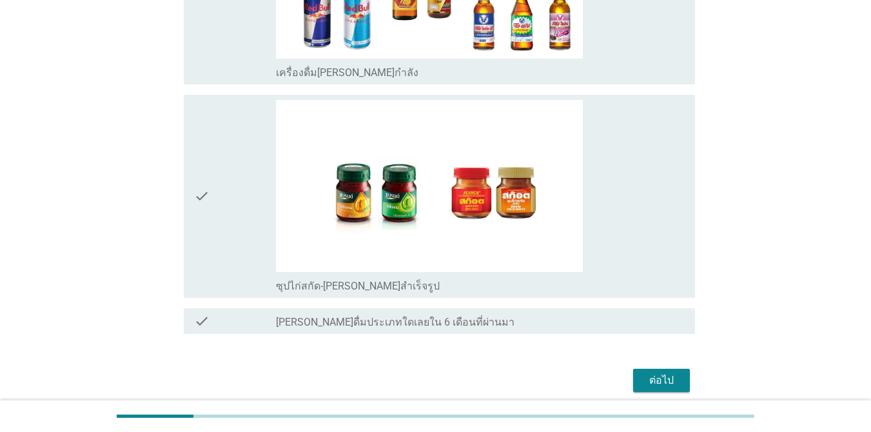
click at [634, 373] on button "ต่อไป" at bounding box center [661, 380] width 57 height 23
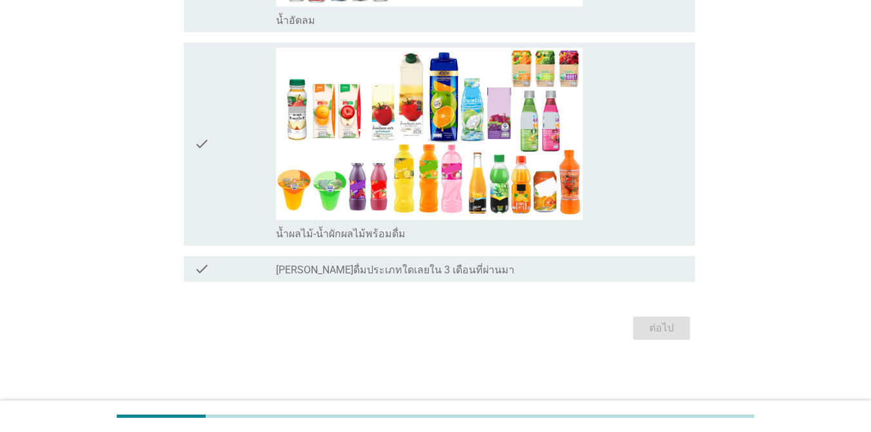
scroll to position [0, 0]
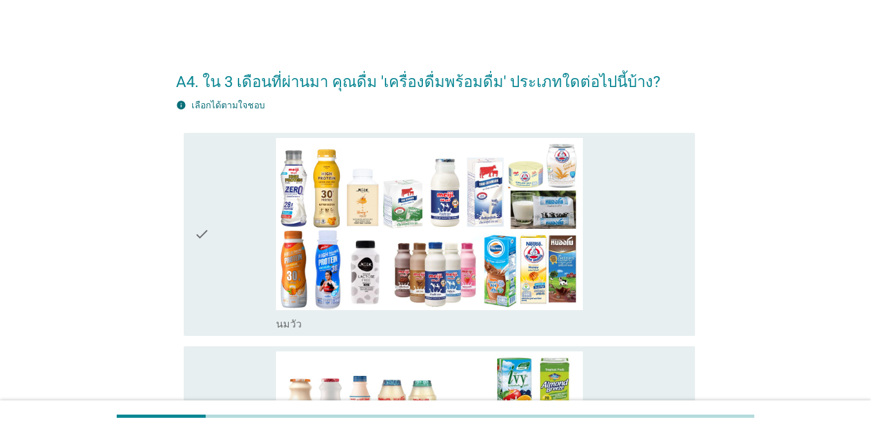
click at [230, 262] on div "check" at bounding box center [235, 234] width 82 height 193
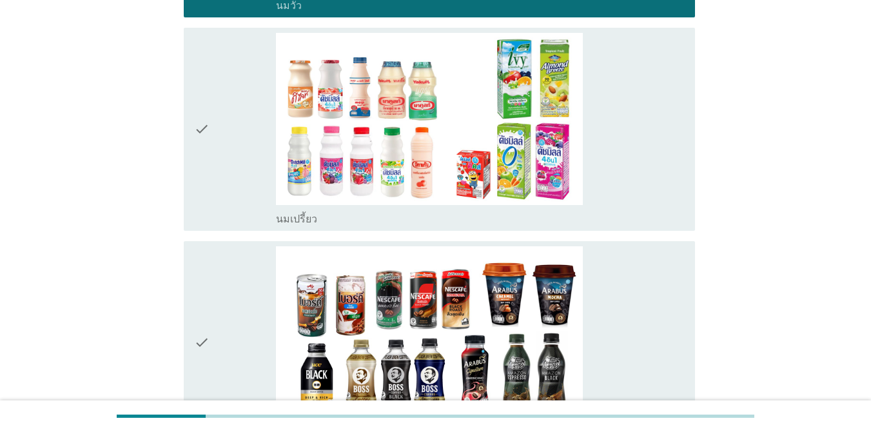
scroll to position [322, 0]
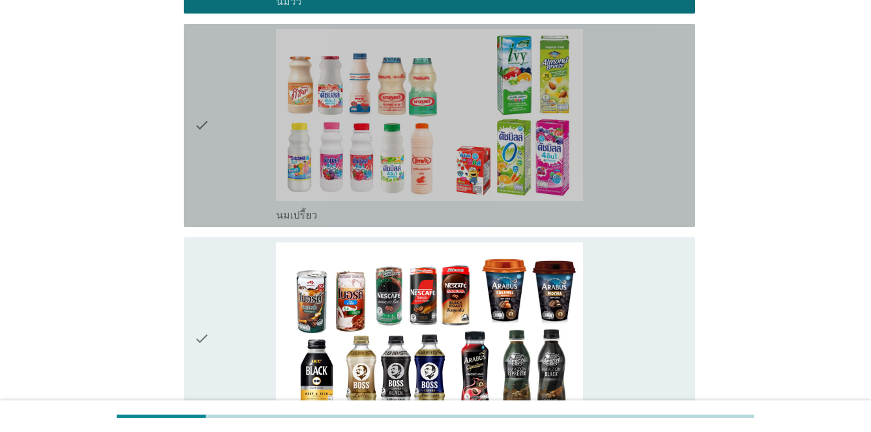
click at [239, 168] on div "check" at bounding box center [235, 125] width 82 height 193
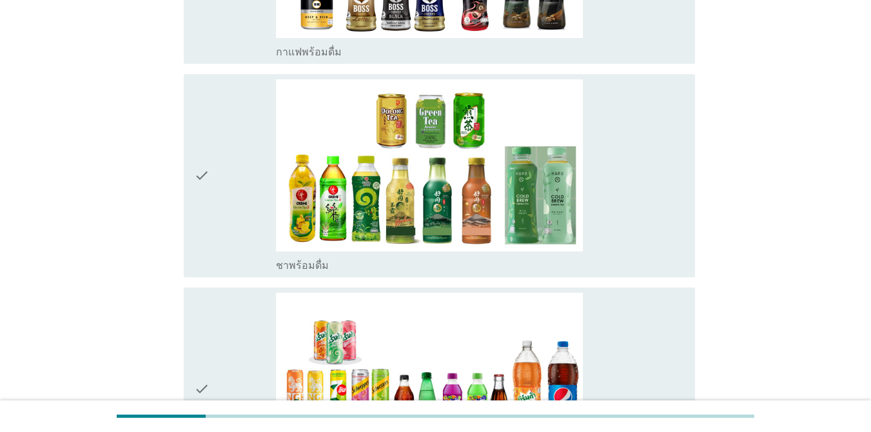
scroll to position [709, 0]
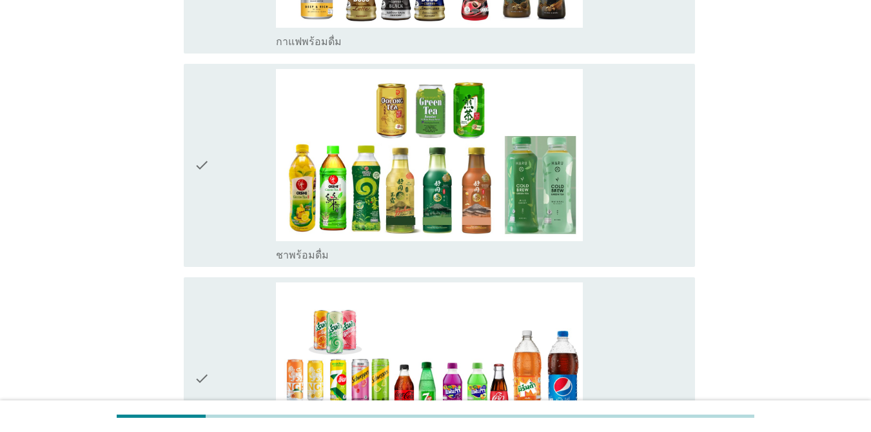
click at [241, 180] on div "check" at bounding box center [235, 165] width 82 height 193
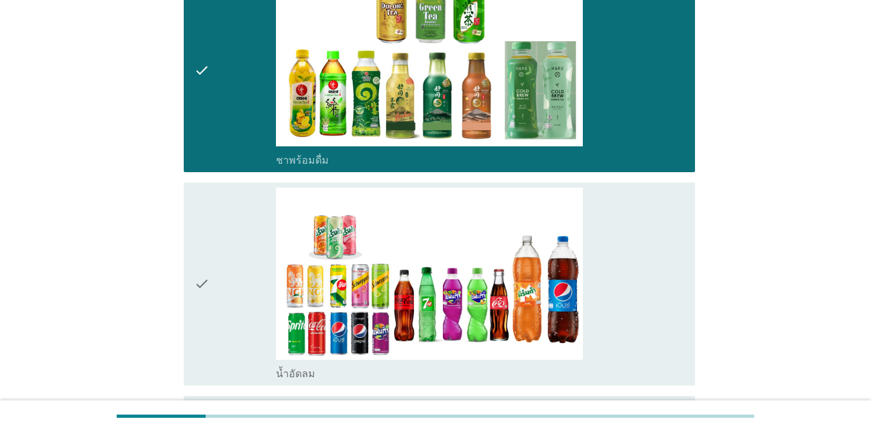
scroll to position [967, 0]
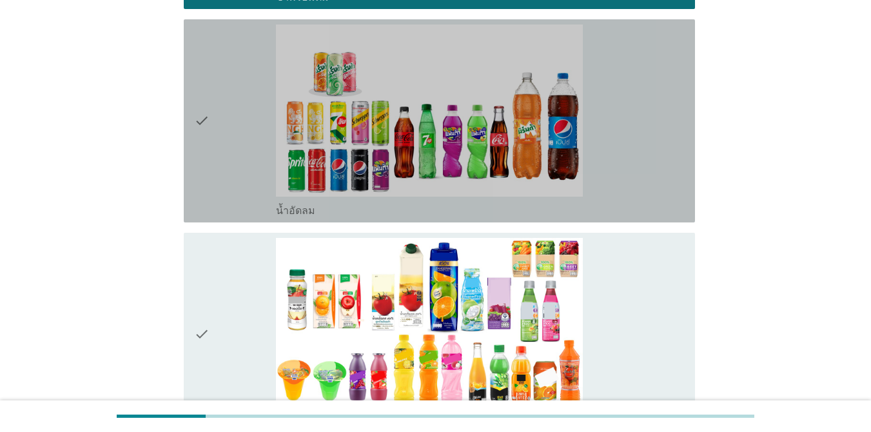
click at [241, 155] on div "check" at bounding box center [235, 120] width 82 height 193
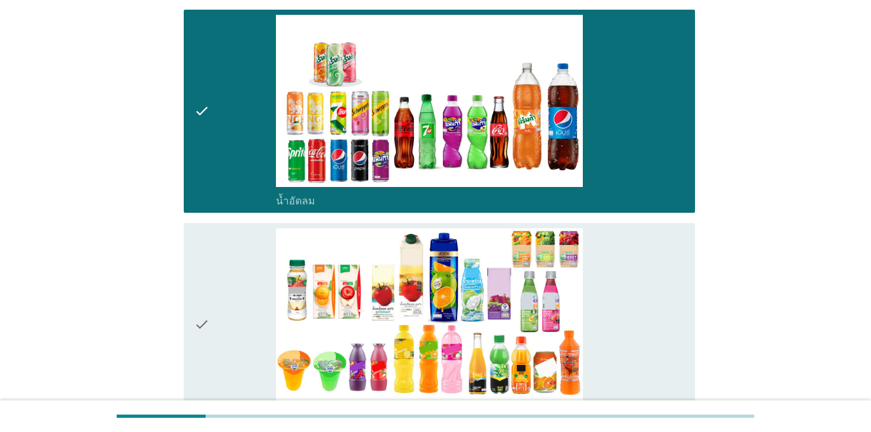
scroll to position [1157, 0]
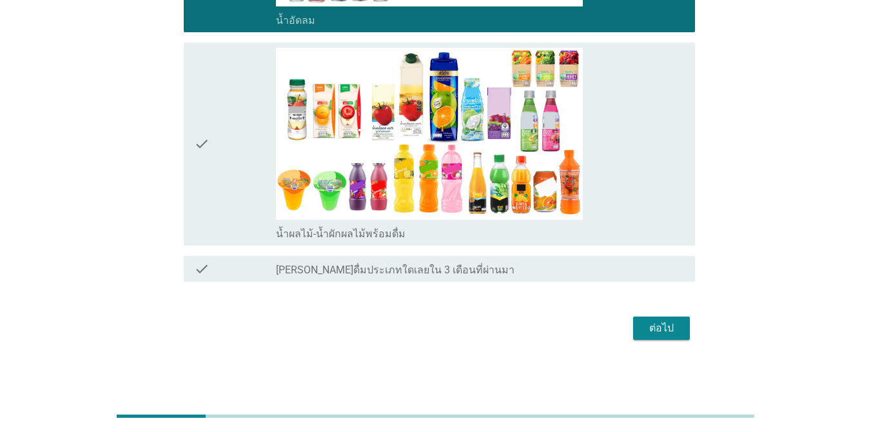
click at [634, 329] on div "ต่อไป" at bounding box center [661, 327] width 36 height 15
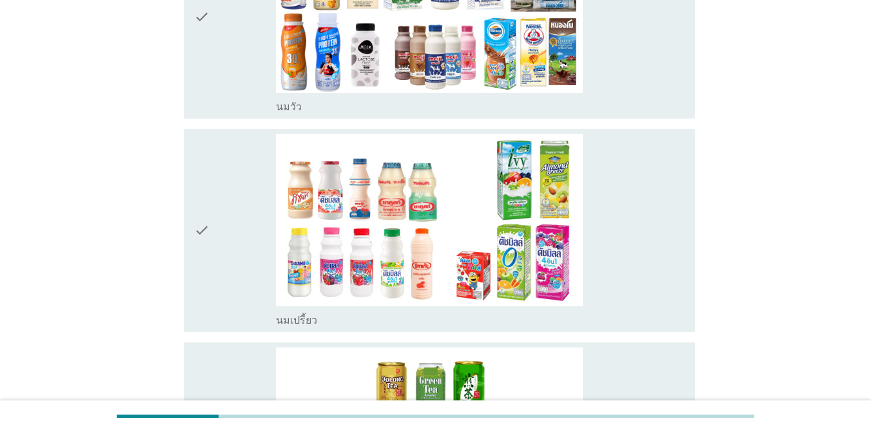
scroll to position [258, 0]
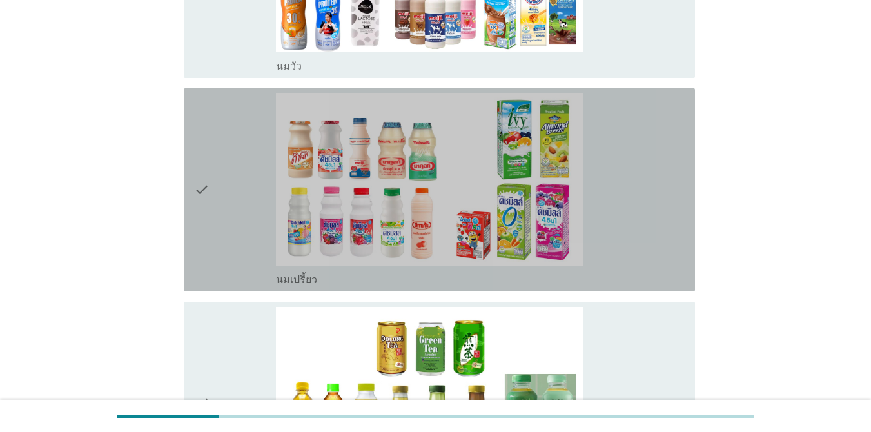
click at [237, 191] on div "check" at bounding box center [235, 189] width 82 height 193
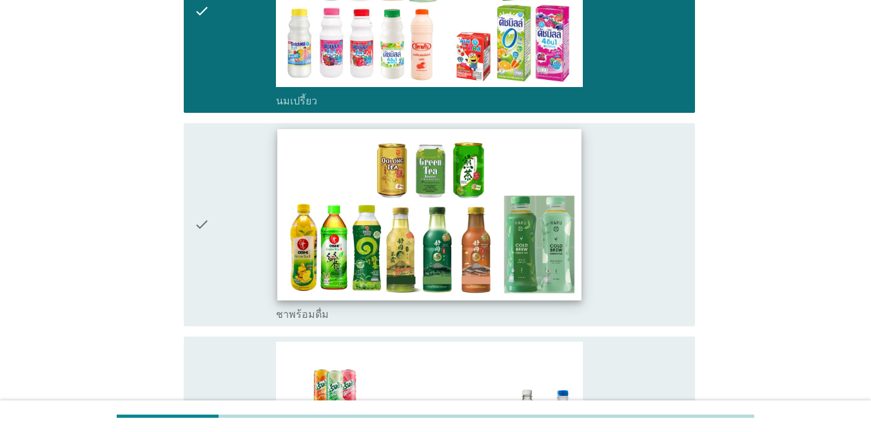
scroll to position [451, 0]
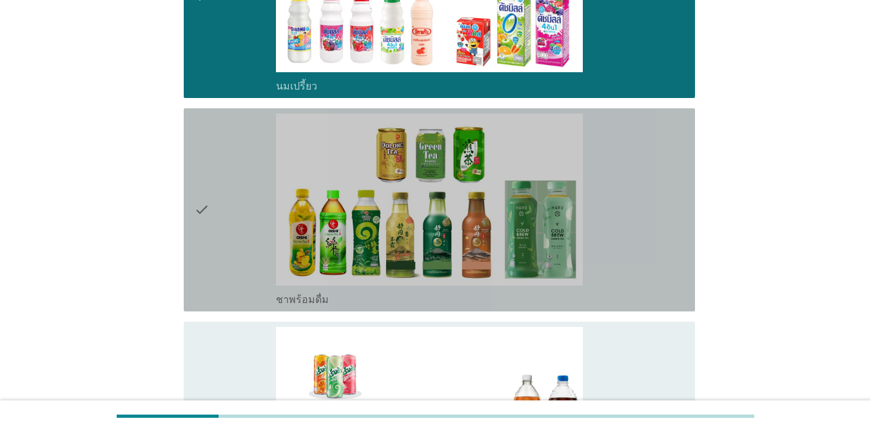
click at [253, 229] on div "check" at bounding box center [235, 209] width 82 height 193
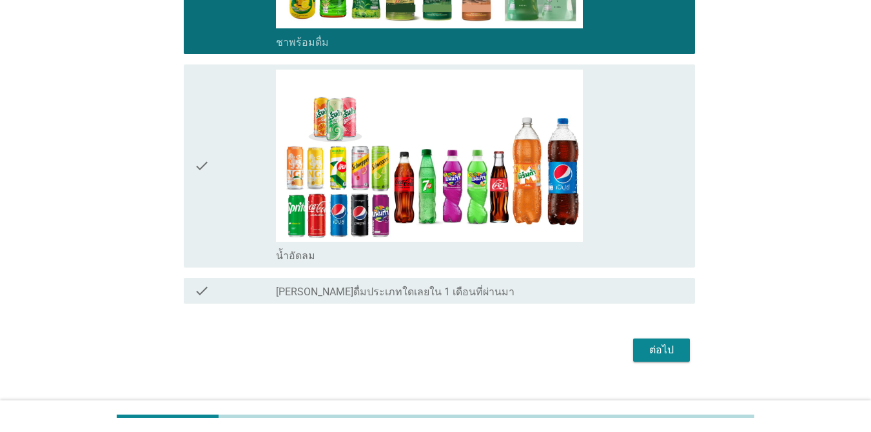
scroll to position [709, 0]
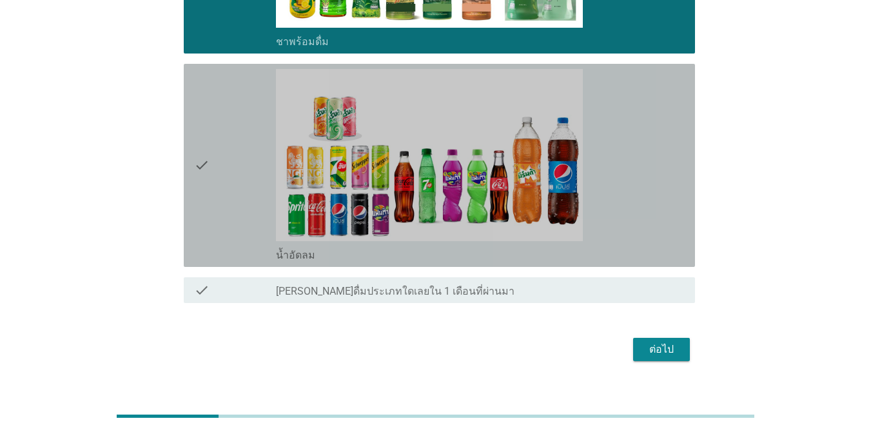
click at [229, 184] on div "check" at bounding box center [235, 165] width 82 height 193
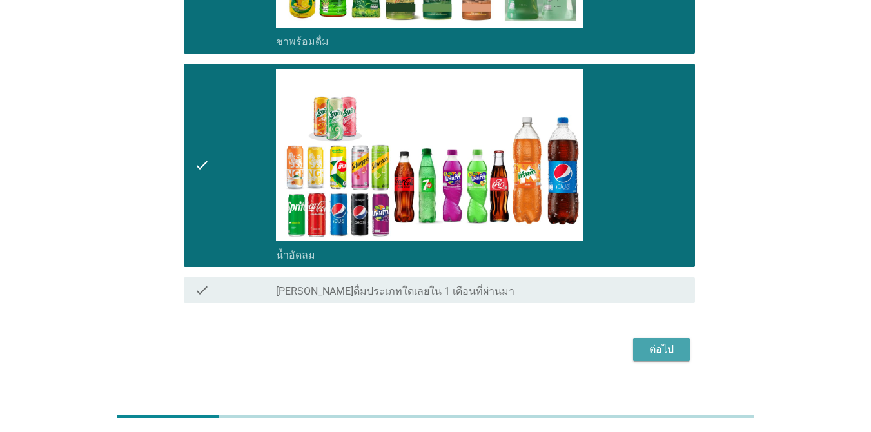
click at [634, 345] on div "ต่อไป" at bounding box center [661, 349] width 36 height 15
